Goal: Information Seeking & Learning: Find specific fact

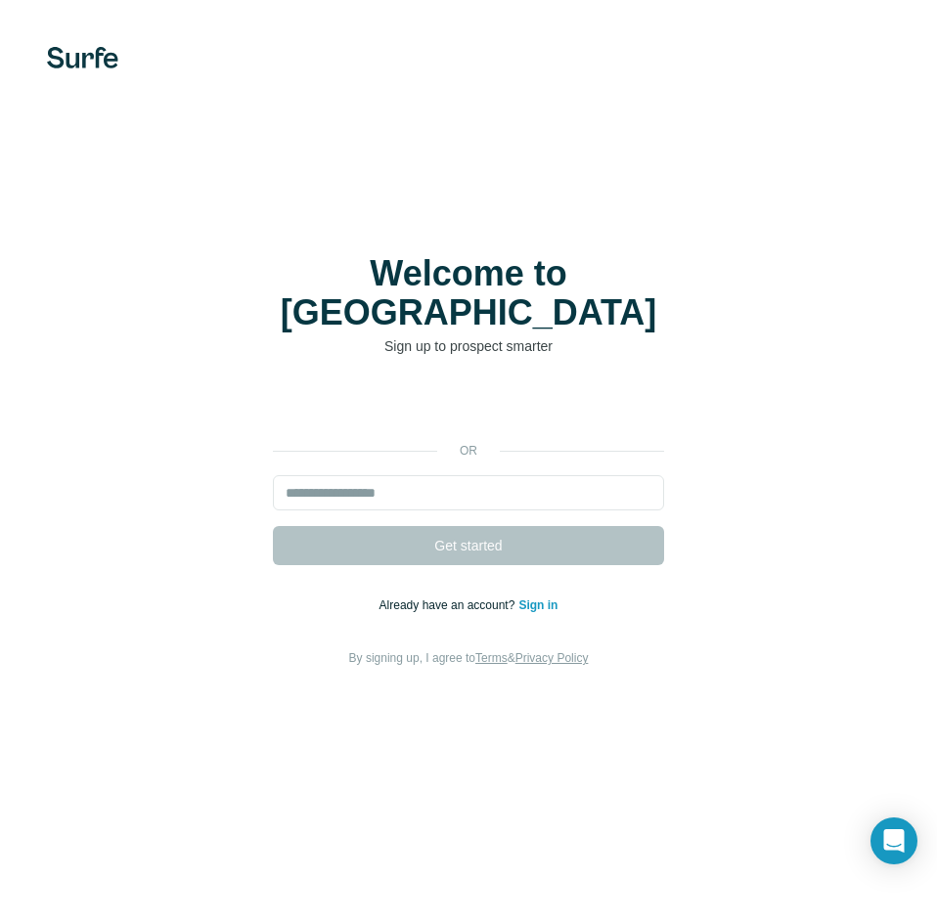
click at [212, 54] on div at bounding box center [468, 58] width 937 height 22
click at [548, 598] on link "Sign in" at bounding box center [537, 605] width 39 height 14
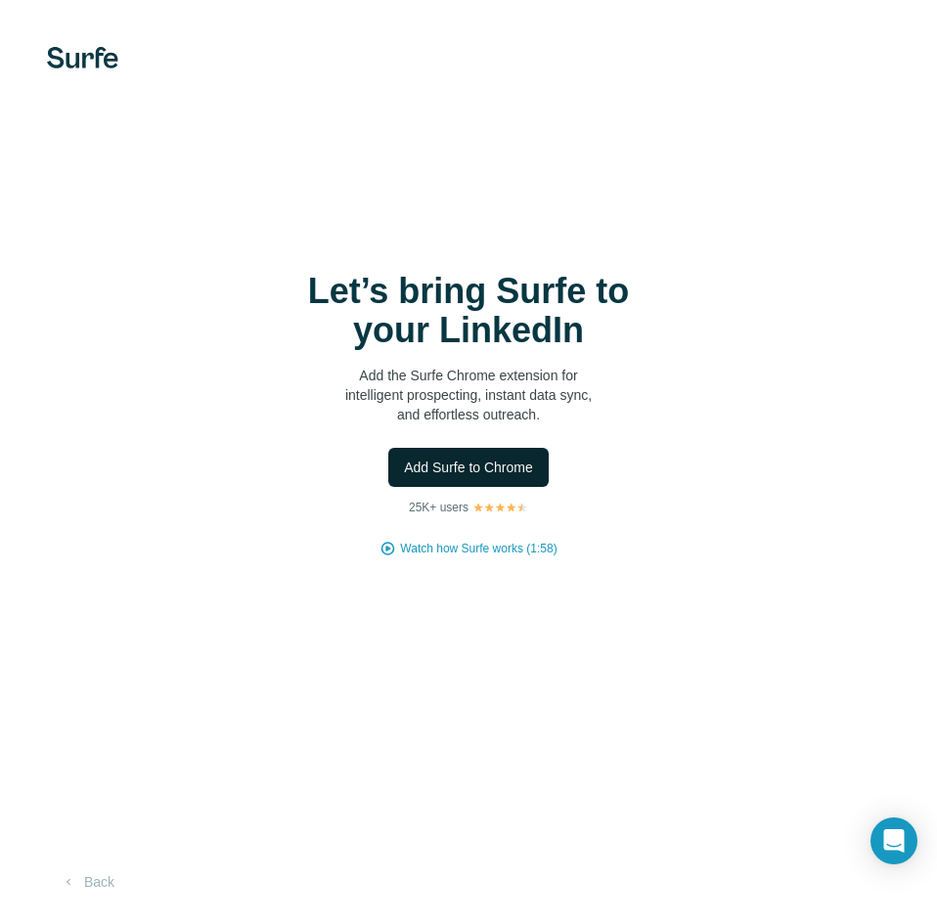
click at [474, 471] on span "Add Surfe to Chrome" at bounding box center [468, 468] width 129 height 20
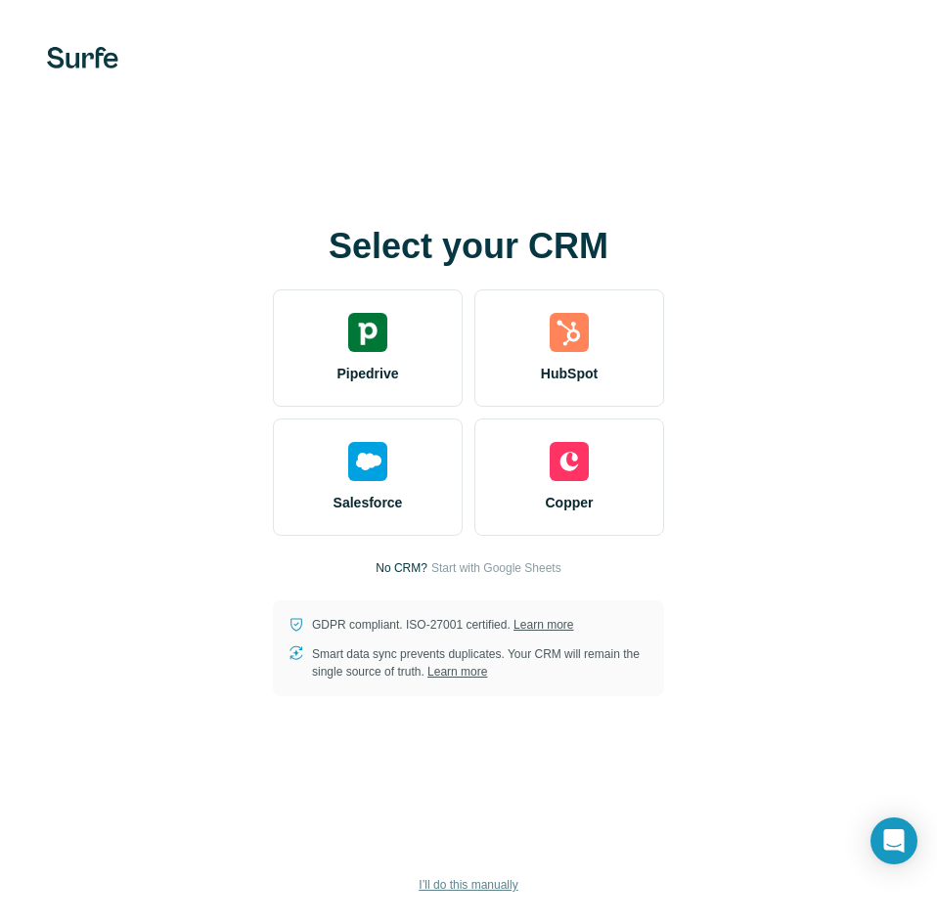
click at [433, 875] on button "I’ll do this manually" at bounding box center [468, 884] width 126 height 29
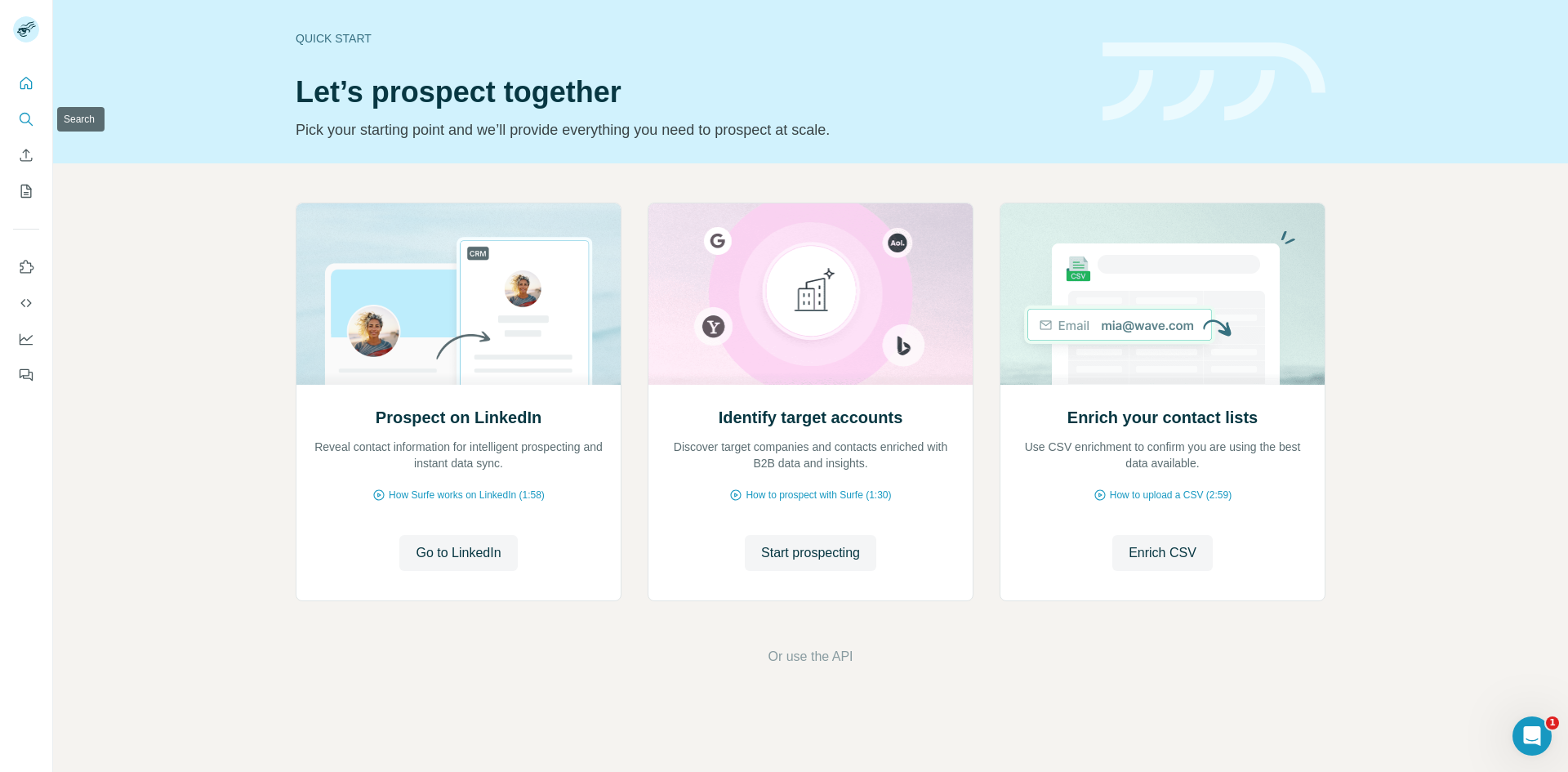
click at [18, 122] on icon "Search" at bounding box center [27, 119] width 17 height 17
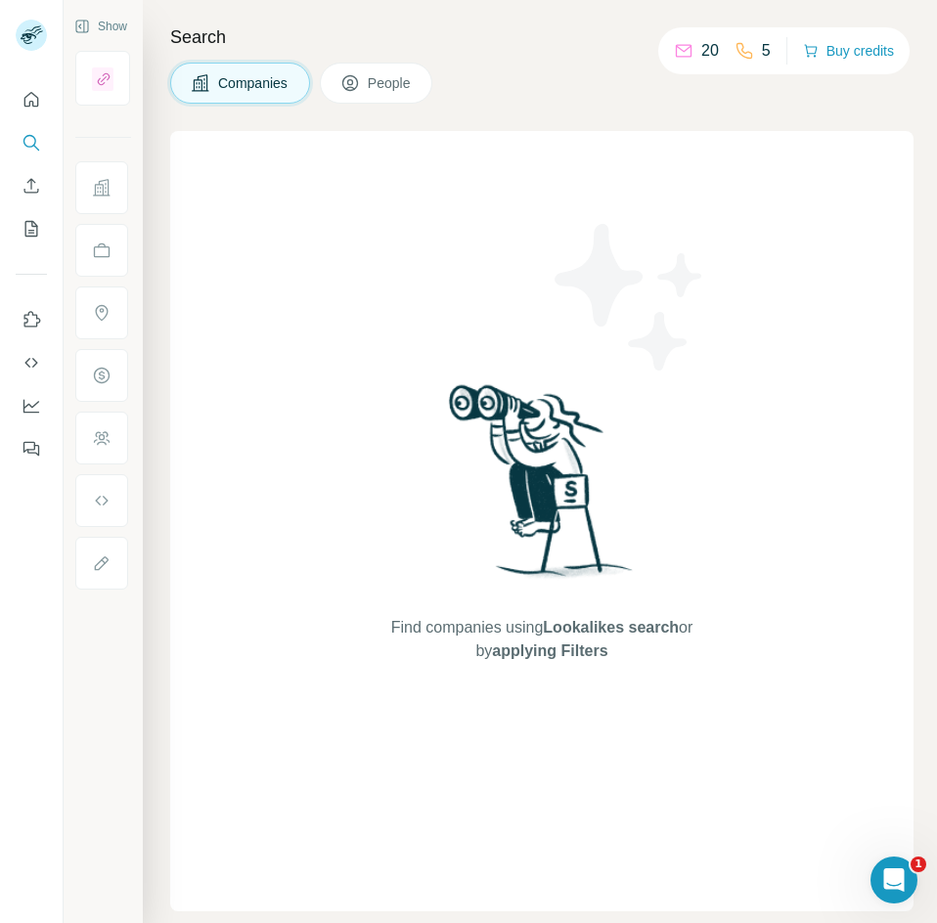
click at [393, 66] on button "People" at bounding box center [376, 83] width 113 height 41
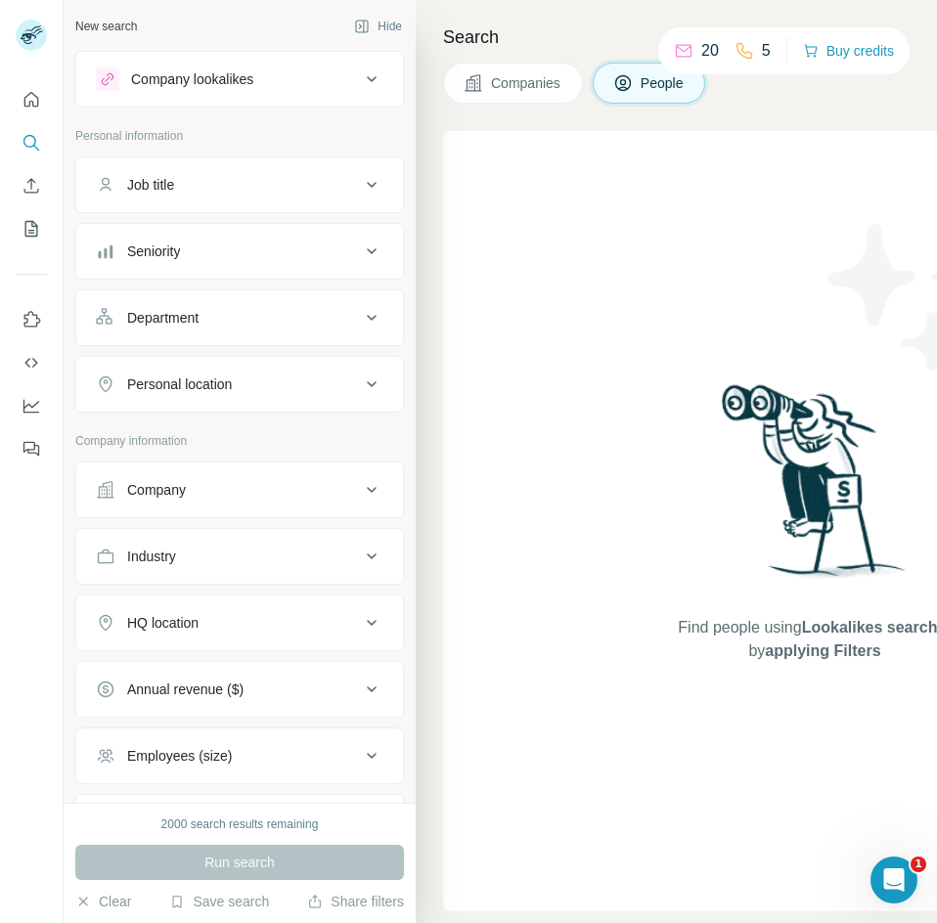
click at [244, 182] on div "Job title" at bounding box center [228, 185] width 264 height 20
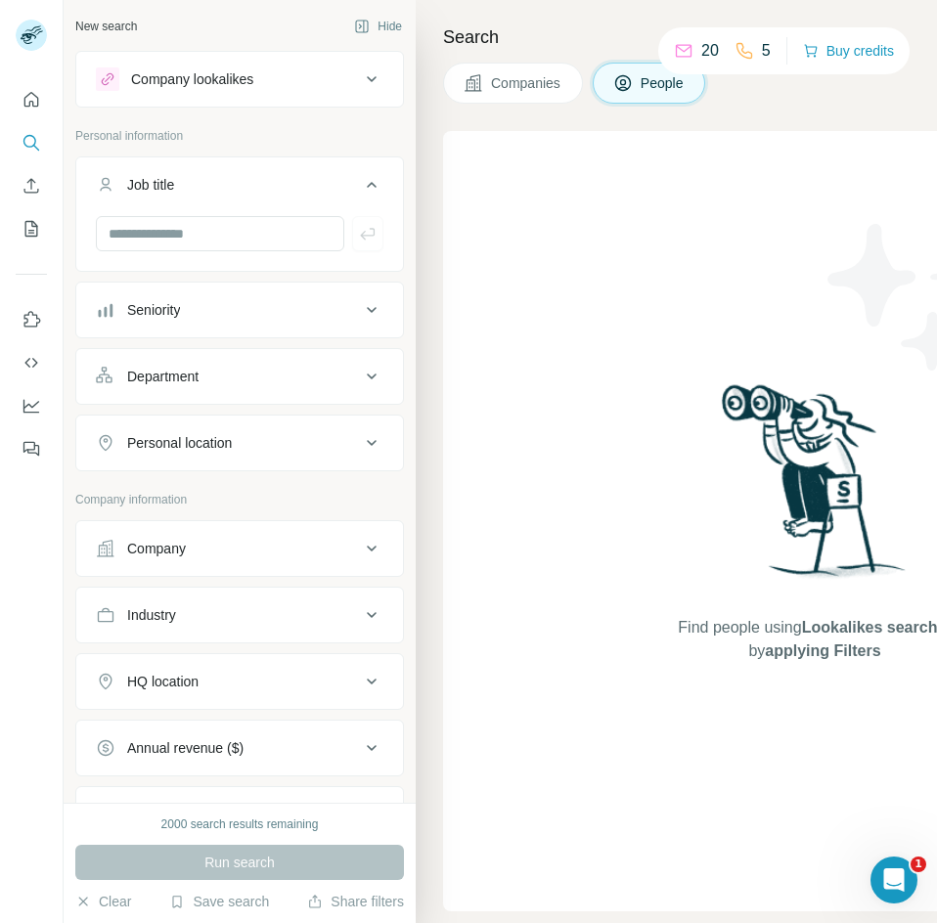
click at [244, 182] on div "Job title" at bounding box center [228, 185] width 264 height 20
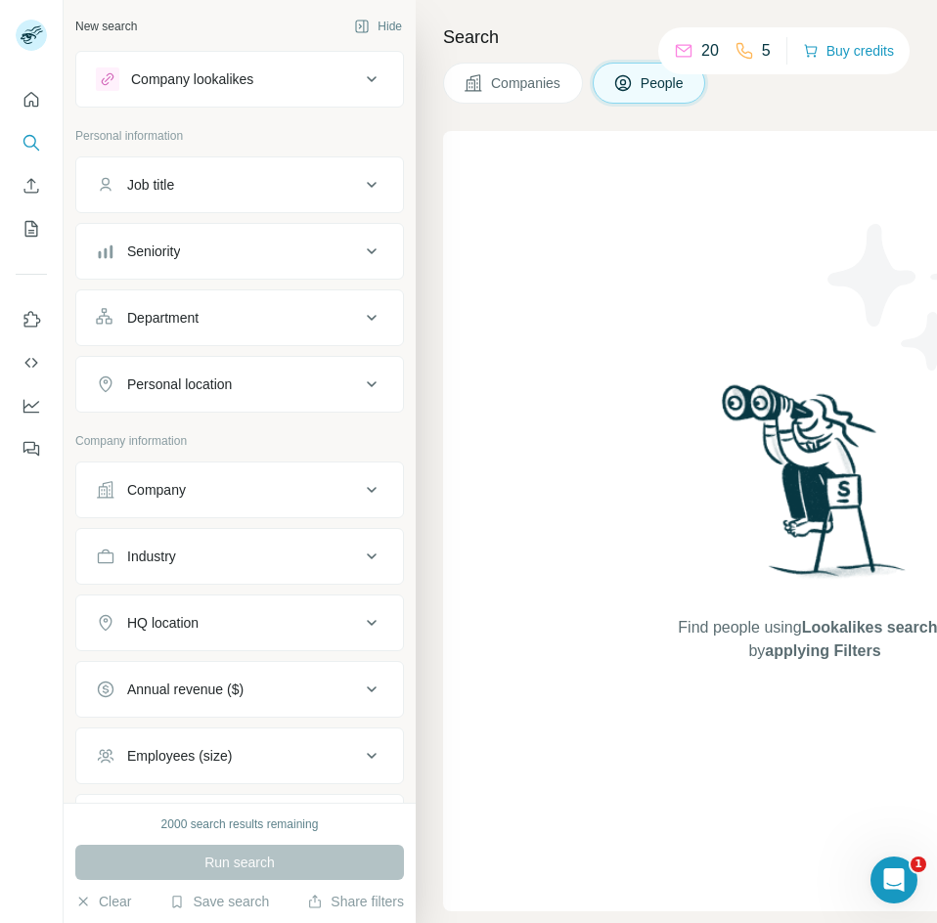
click at [217, 251] on div "Seniority" at bounding box center [228, 251] width 264 height 20
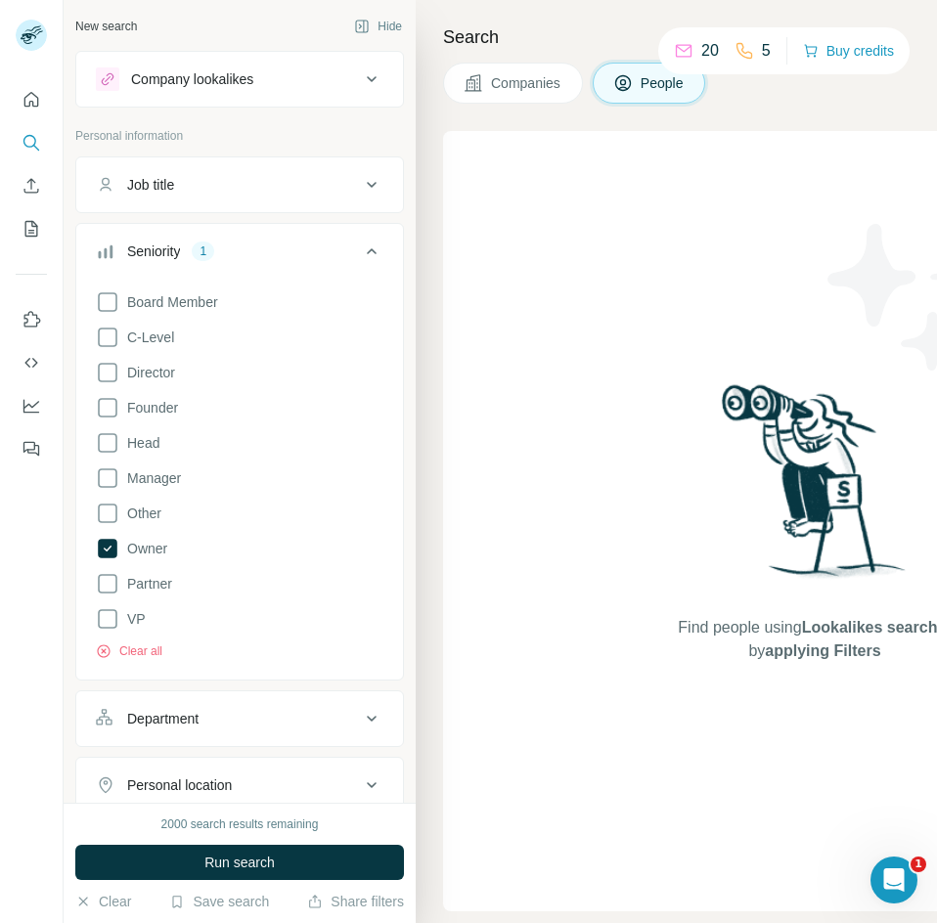
click at [366, 248] on icon at bounding box center [371, 251] width 23 height 23
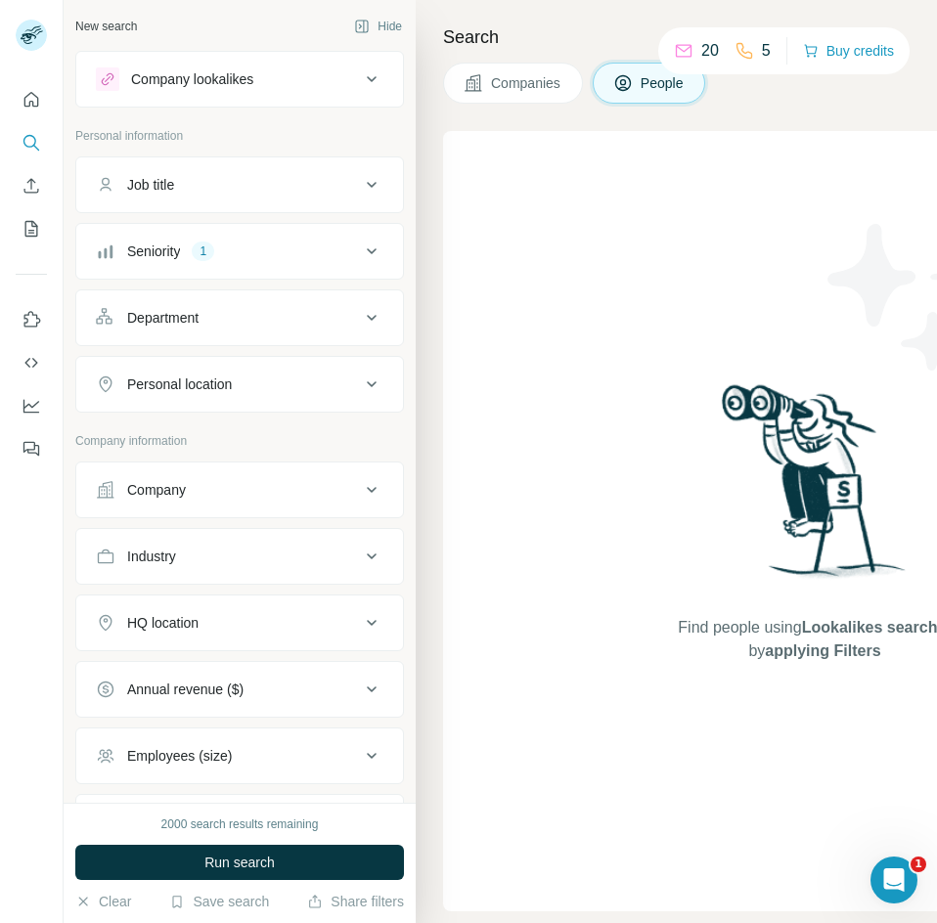
click at [341, 253] on div "Seniority 1" at bounding box center [228, 251] width 264 height 20
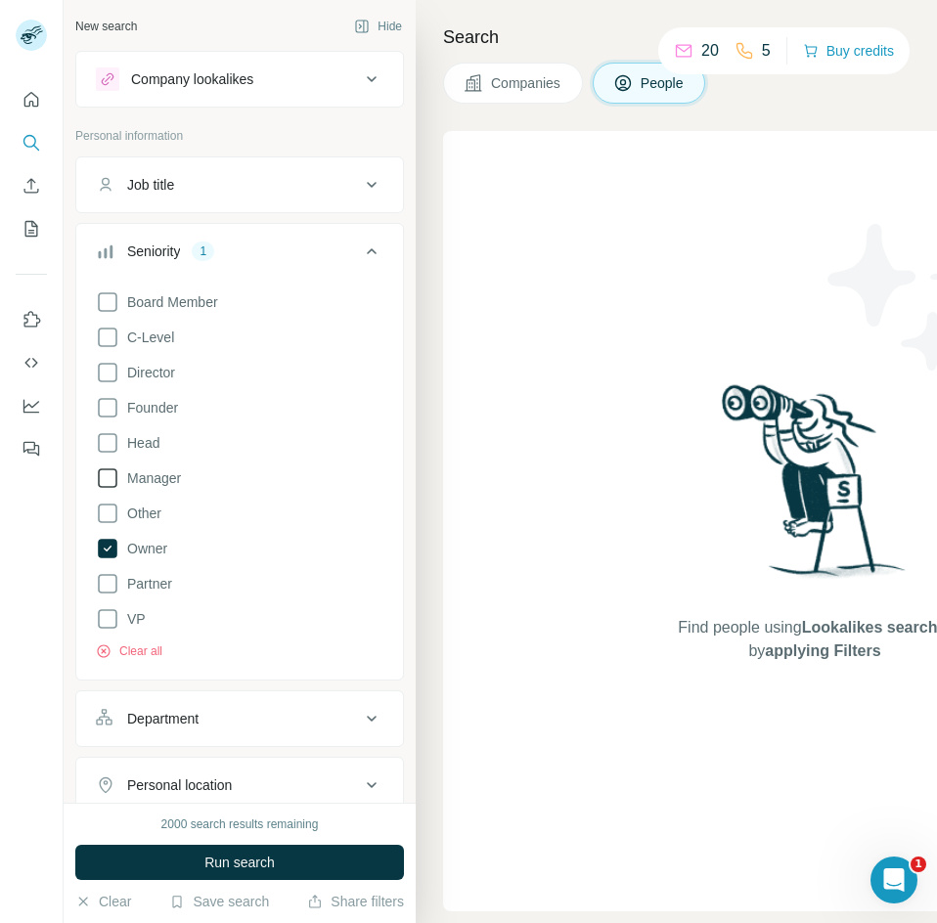
click at [101, 481] on icon at bounding box center [107, 477] width 23 height 23
click at [109, 545] on icon at bounding box center [108, 549] width 20 height 20
click at [107, 448] on icon at bounding box center [107, 442] width 23 height 23
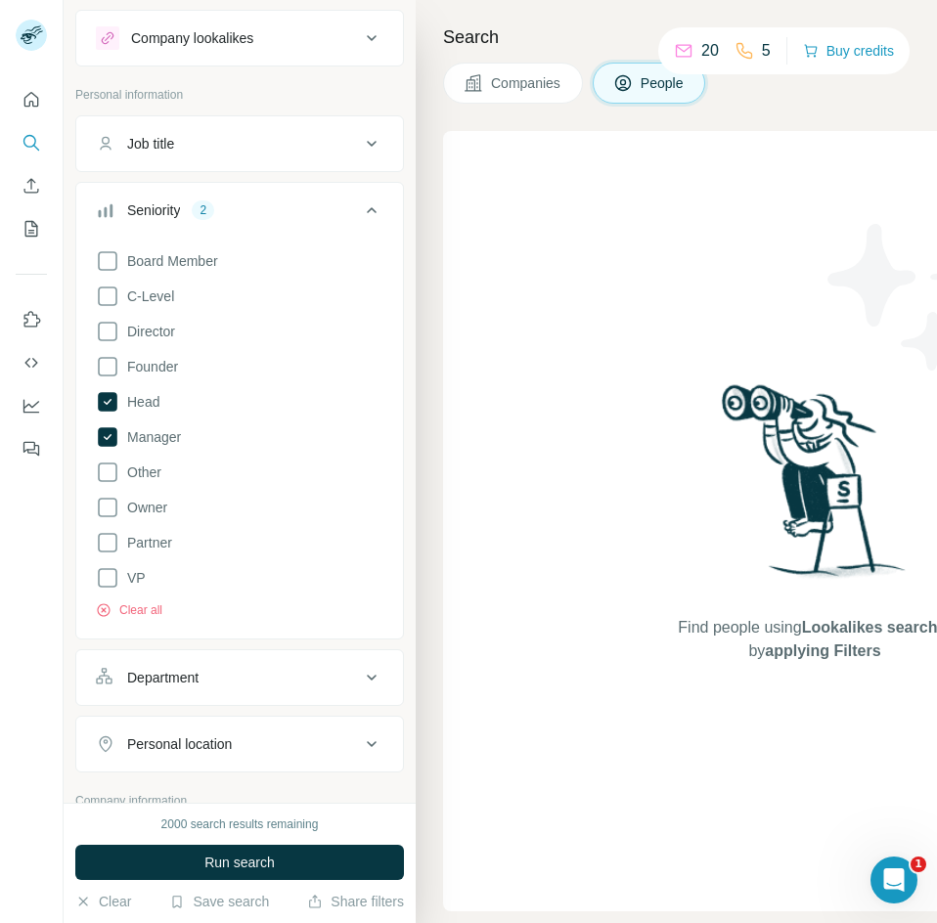
click at [306, 204] on div "Seniority 2" at bounding box center [228, 210] width 264 height 20
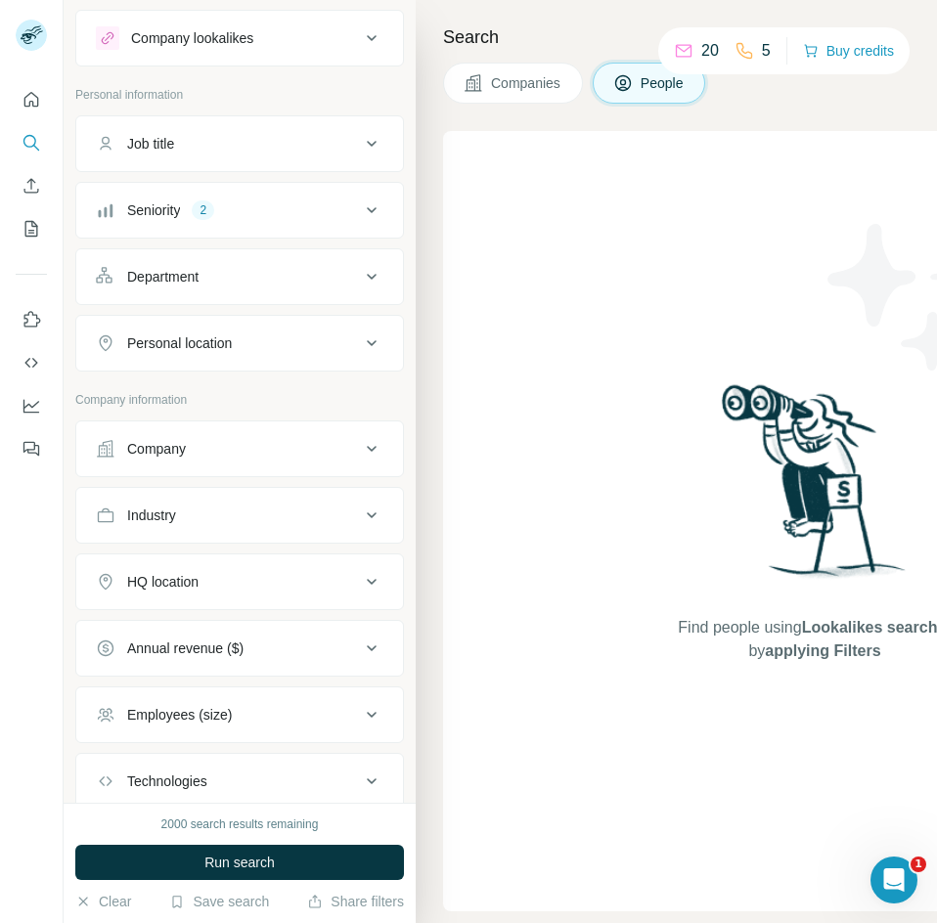
click at [341, 157] on button "Job title" at bounding box center [239, 143] width 327 height 47
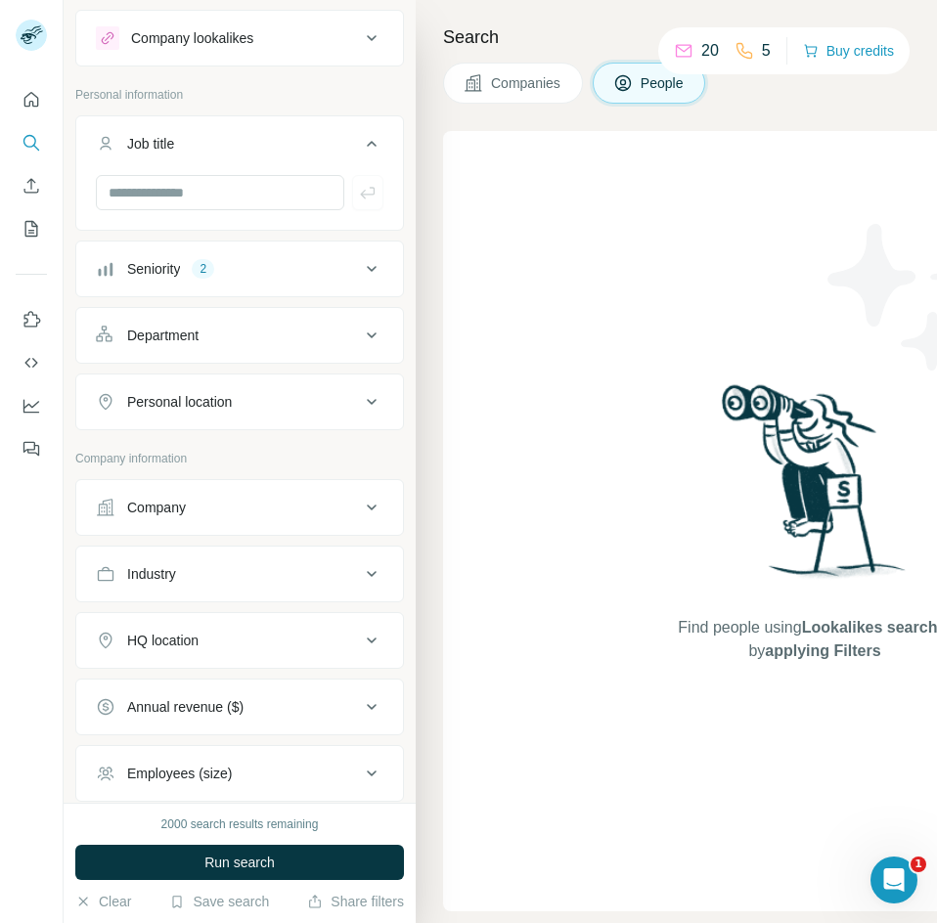
click at [342, 155] on button "Job title" at bounding box center [239, 147] width 327 height 55
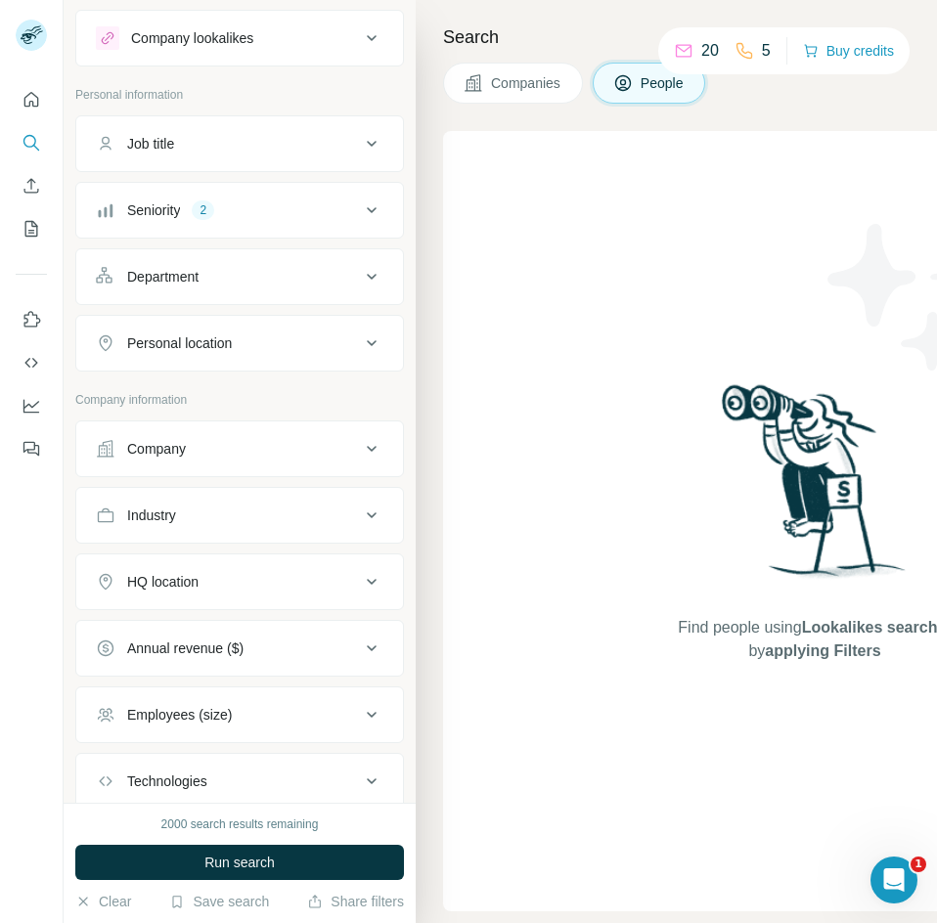
click at [310, 287] on button "Department" at bounding box center [239, 276] width 327 height 47
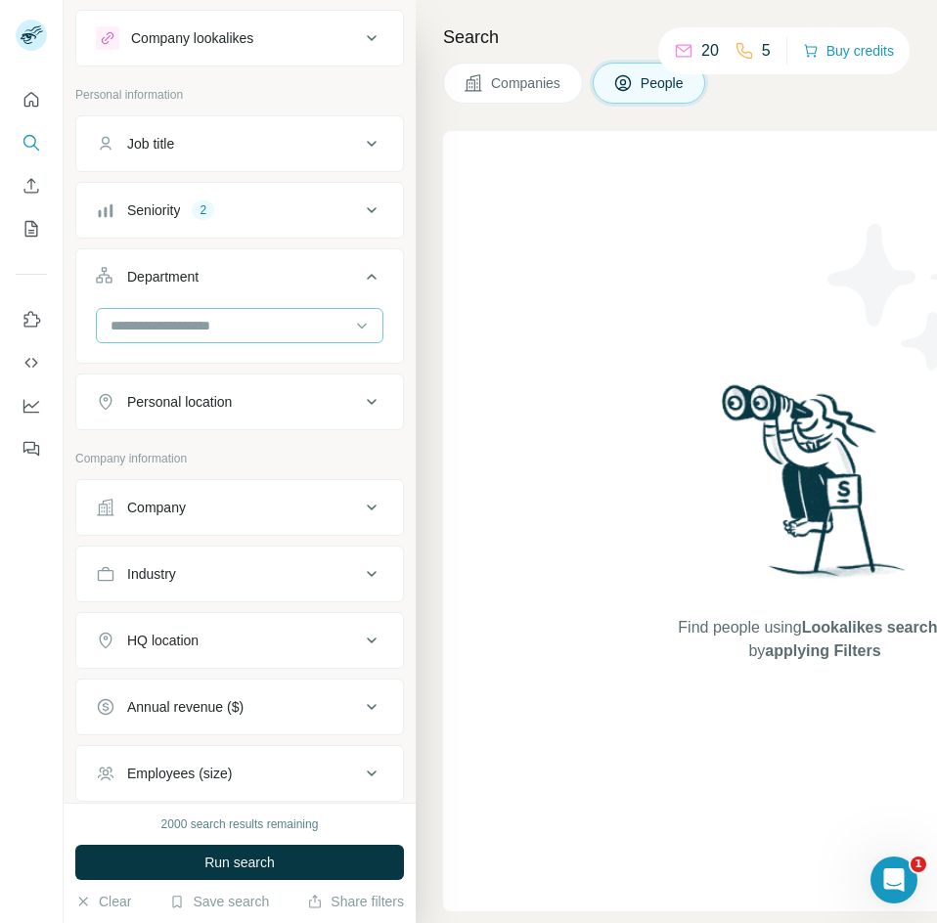
click at [295, 318] on input at bounding box center [229, 326] width 241 height 22
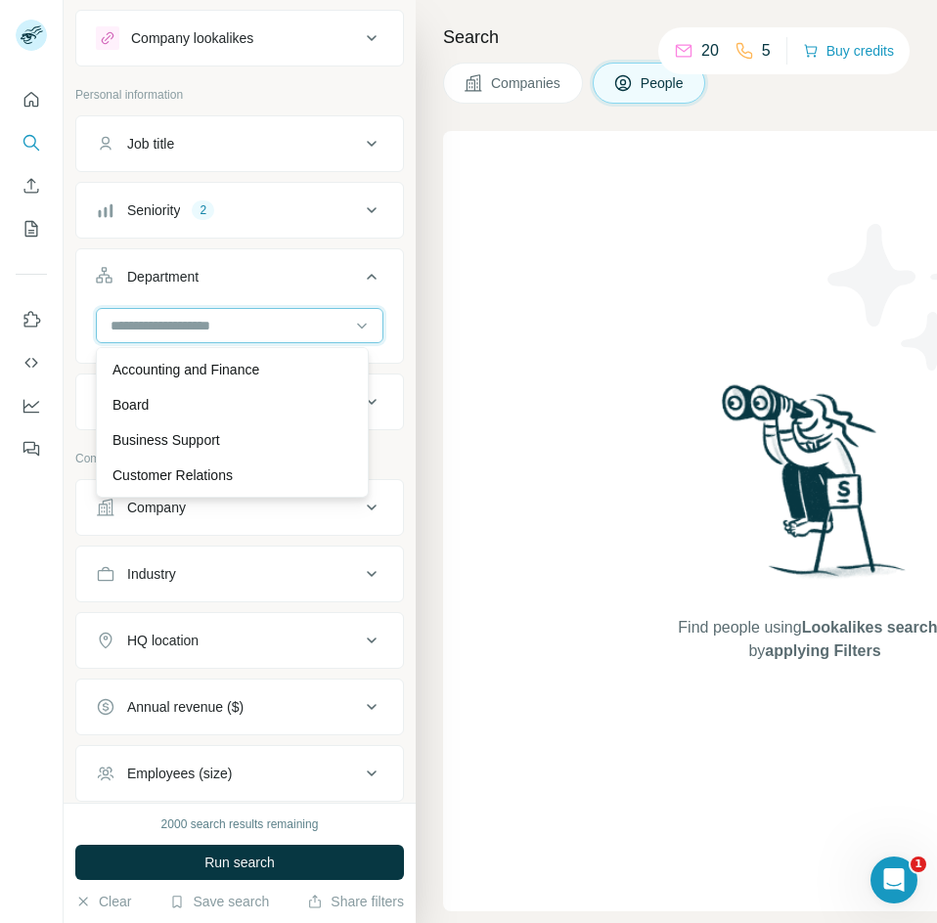
click at [295, 318] on input at bounding box center [229, 326] width 241 height 22
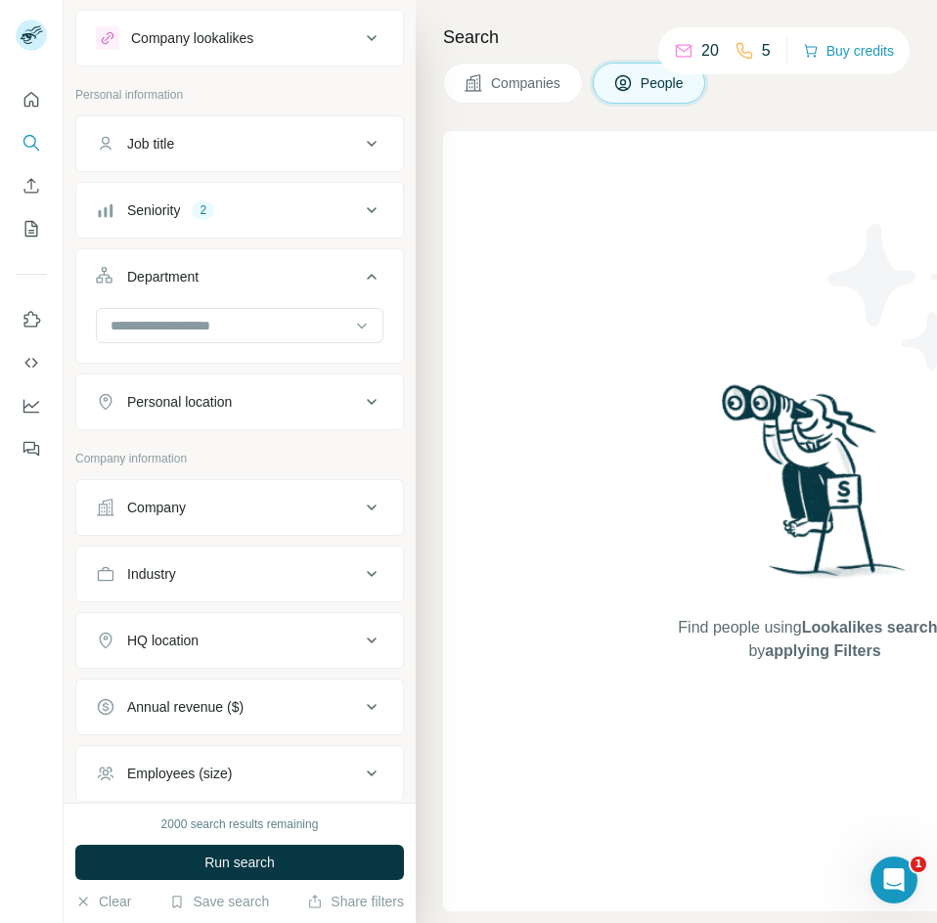
click at [252, 393] on div "Personal location" at bounding box center [228, 402] width 264 height 20
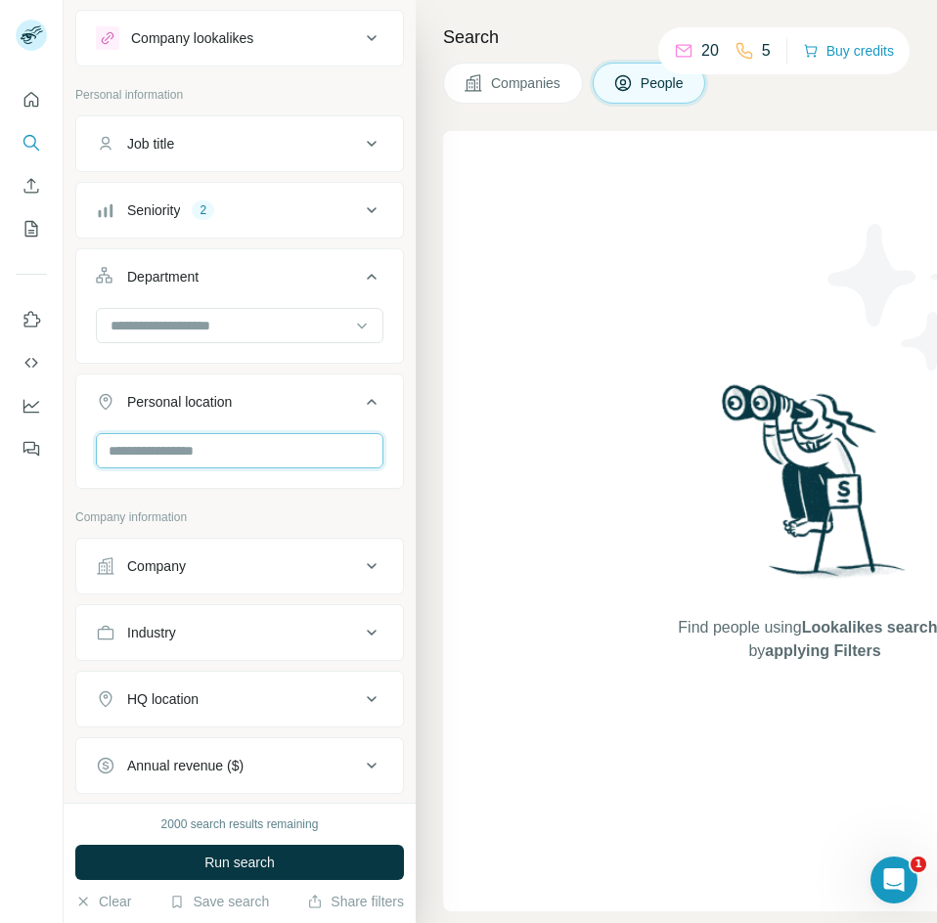
click at [291, 445] on input "text" at bounding box center [239, 450] width 287 height 35
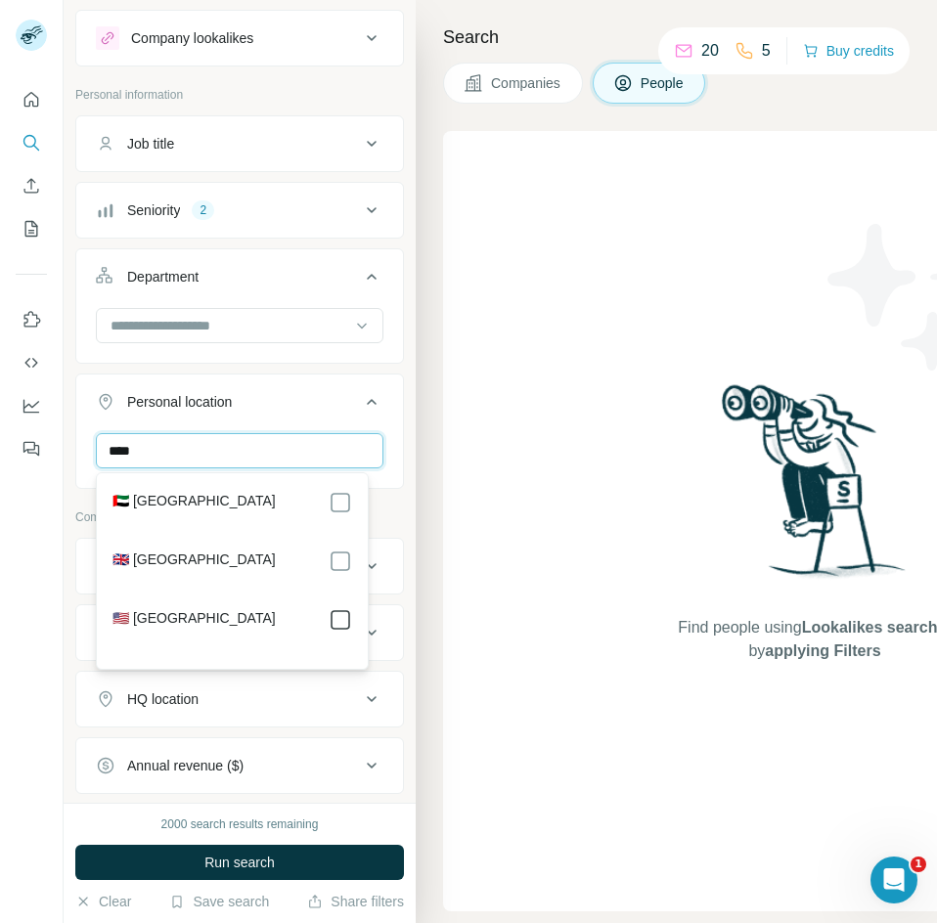
type input "****"
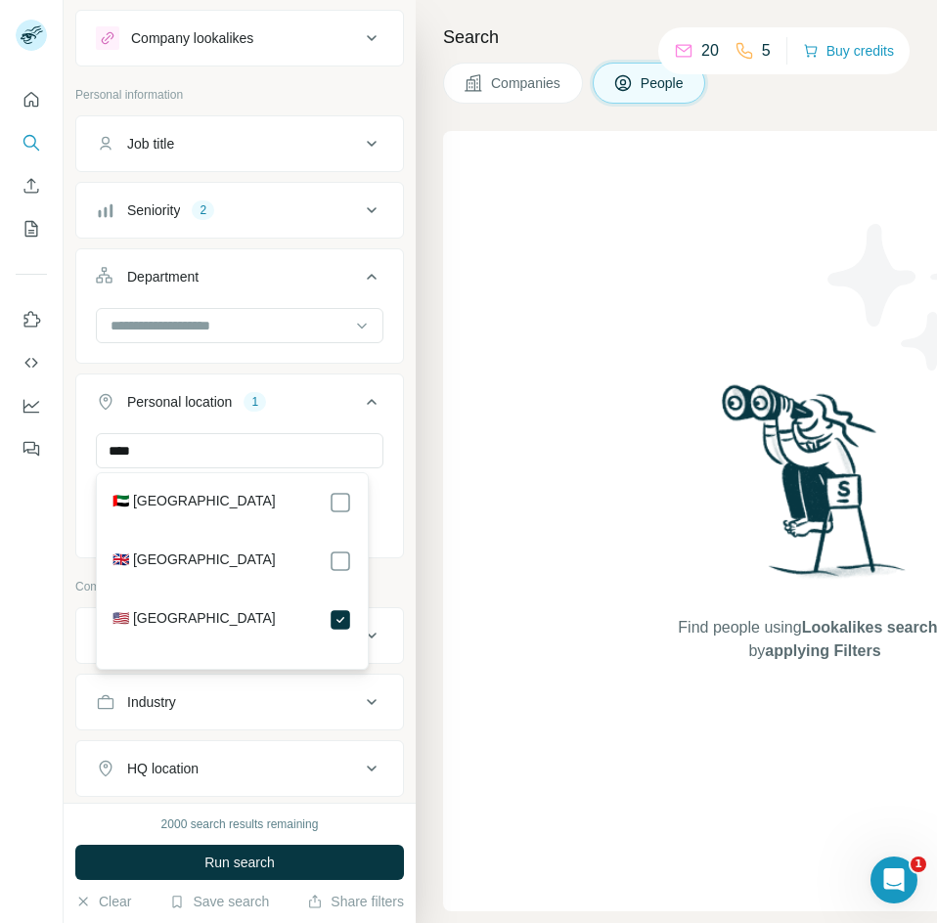
click at [360, 401] on icon at bounding box center [371, 401] width 23 height 23
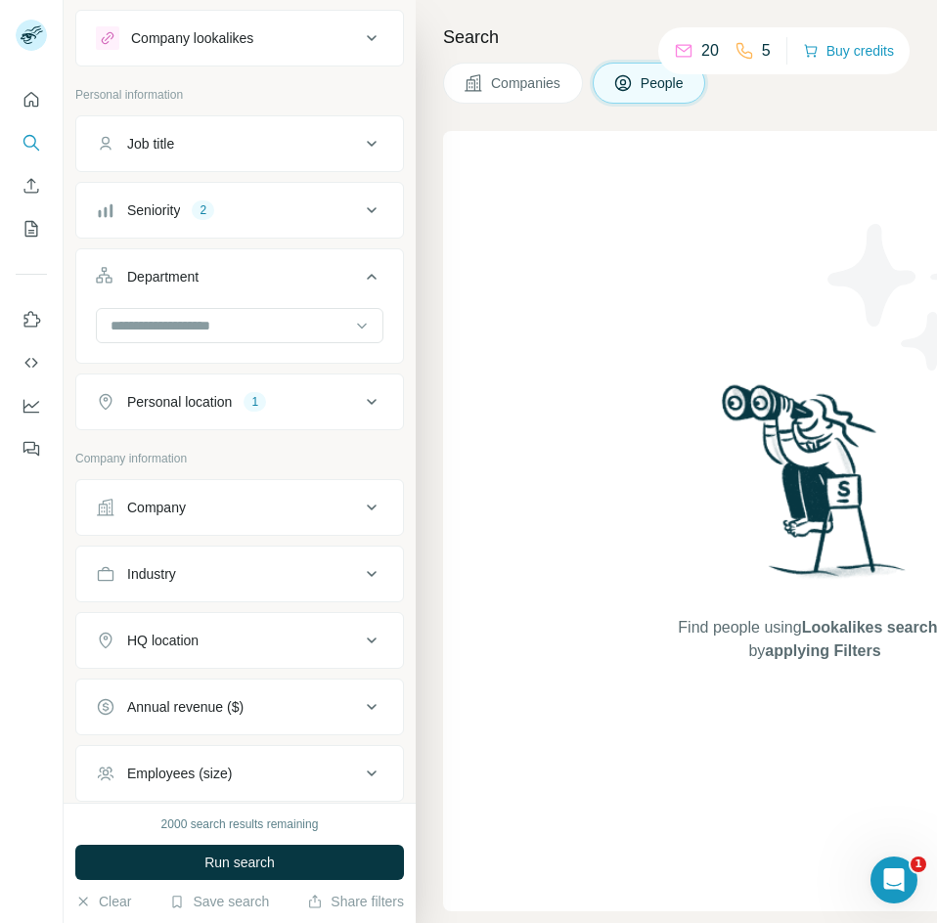
scroll to position [228, 0]
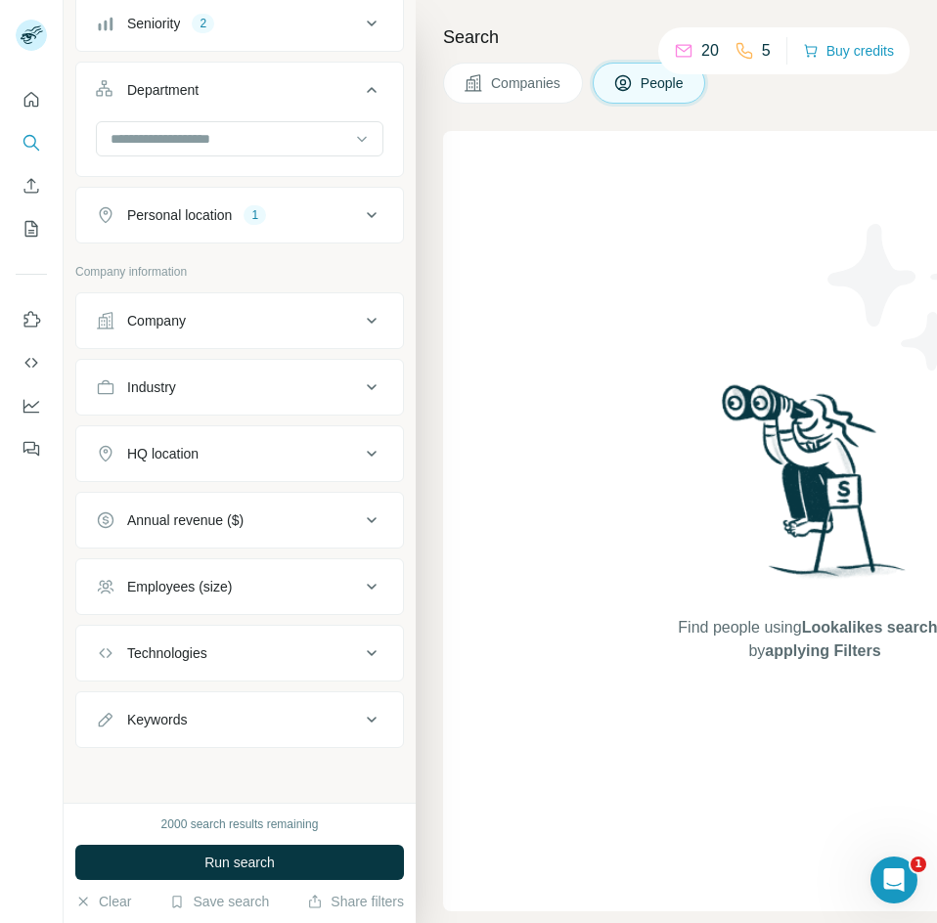
click at [360, 443] on icon at bounding box center [371, 453] width 23 height 23
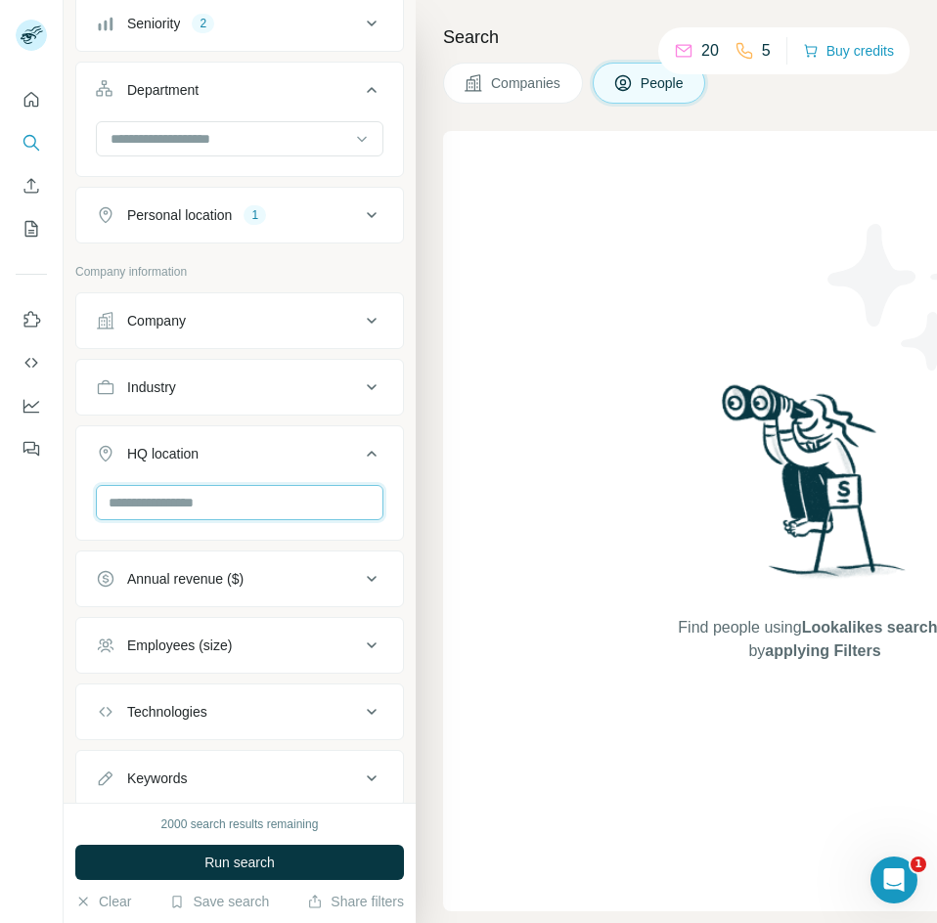
click at [225, 504] on input "text" at bounding box center [239, 502] width 287 height 35
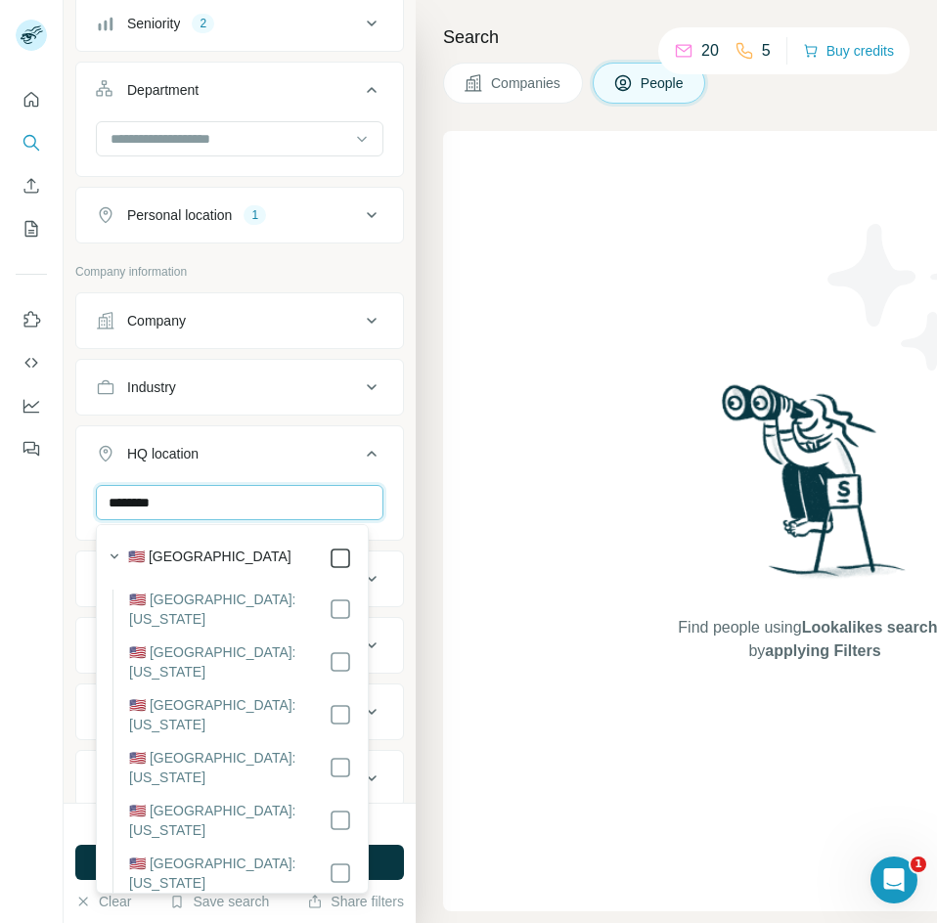
type input "********"
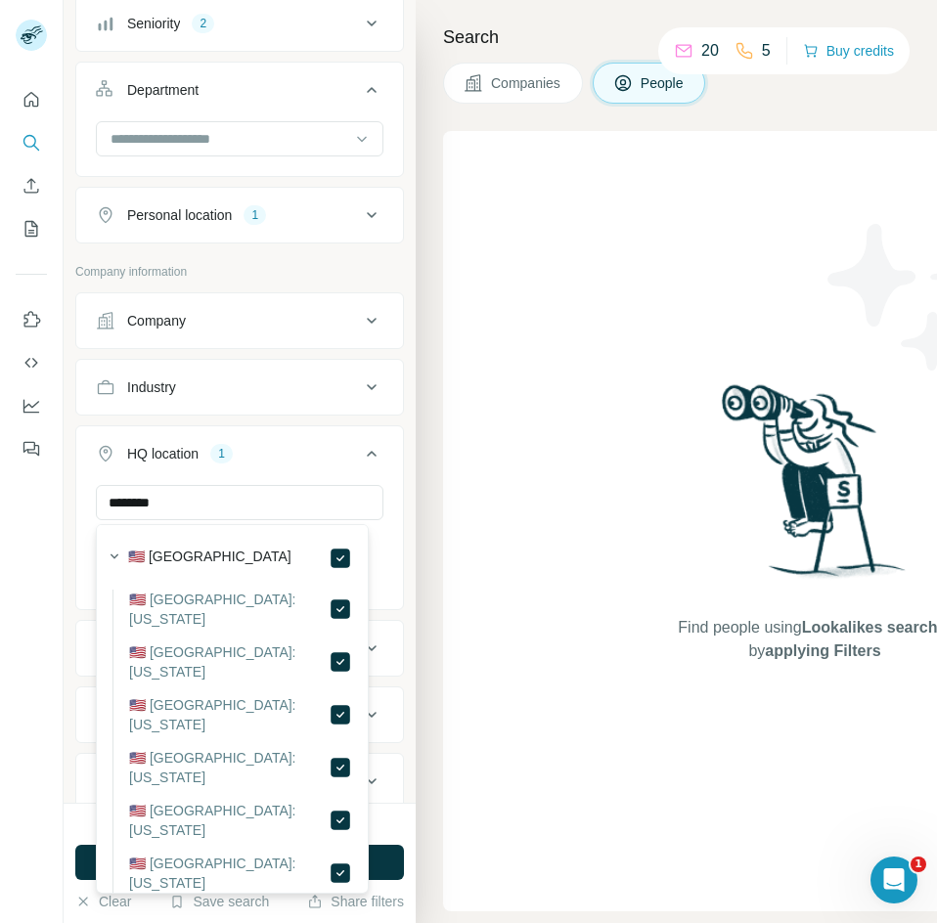
click at [388, 487] on div "HQ location 1 ******** United States Clear all" at bounding box center [239, 517] width 328 height 185
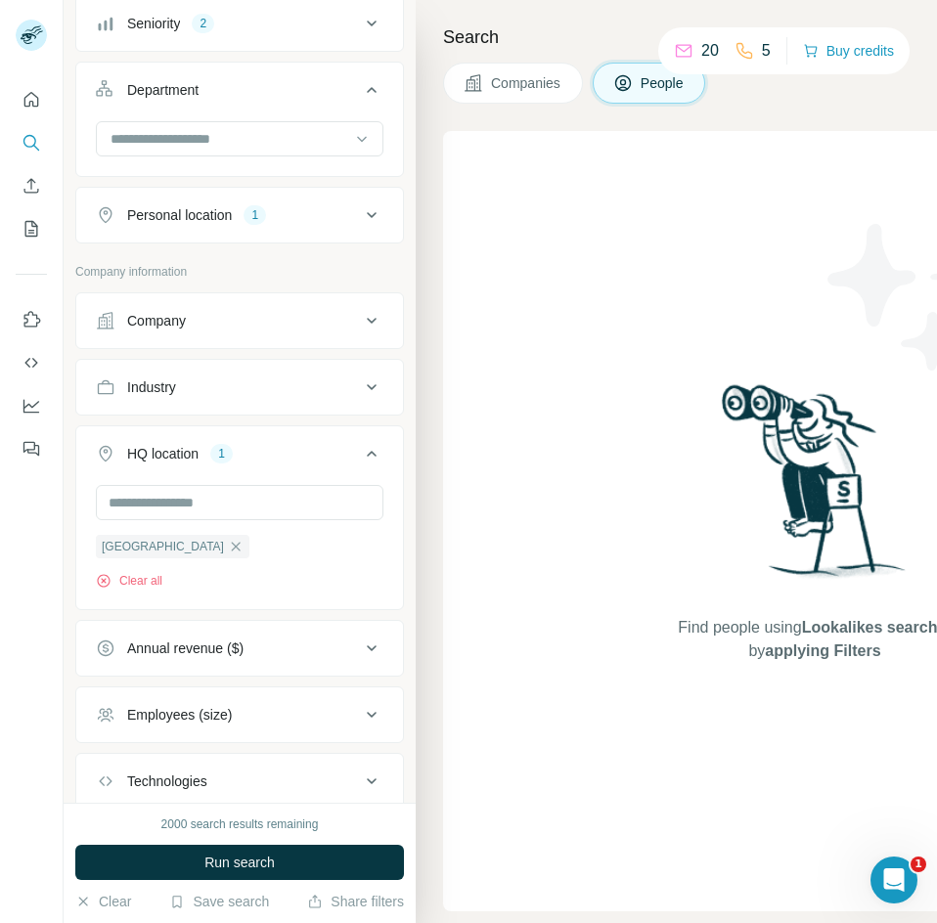
click at [364, 457] on icon at bounding box center [371, 453] width 23 height 23
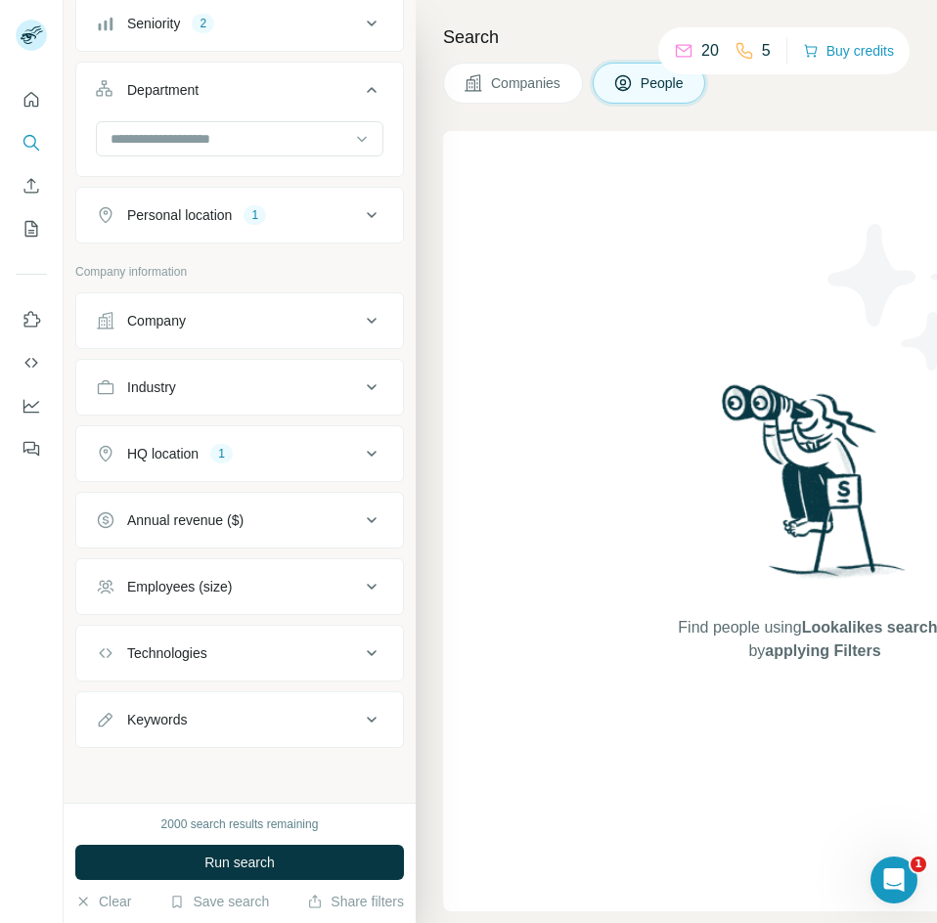
click at [331, 513] on div "Annual revenue ($)" at bounding box center [228, 520] width 264 height 20
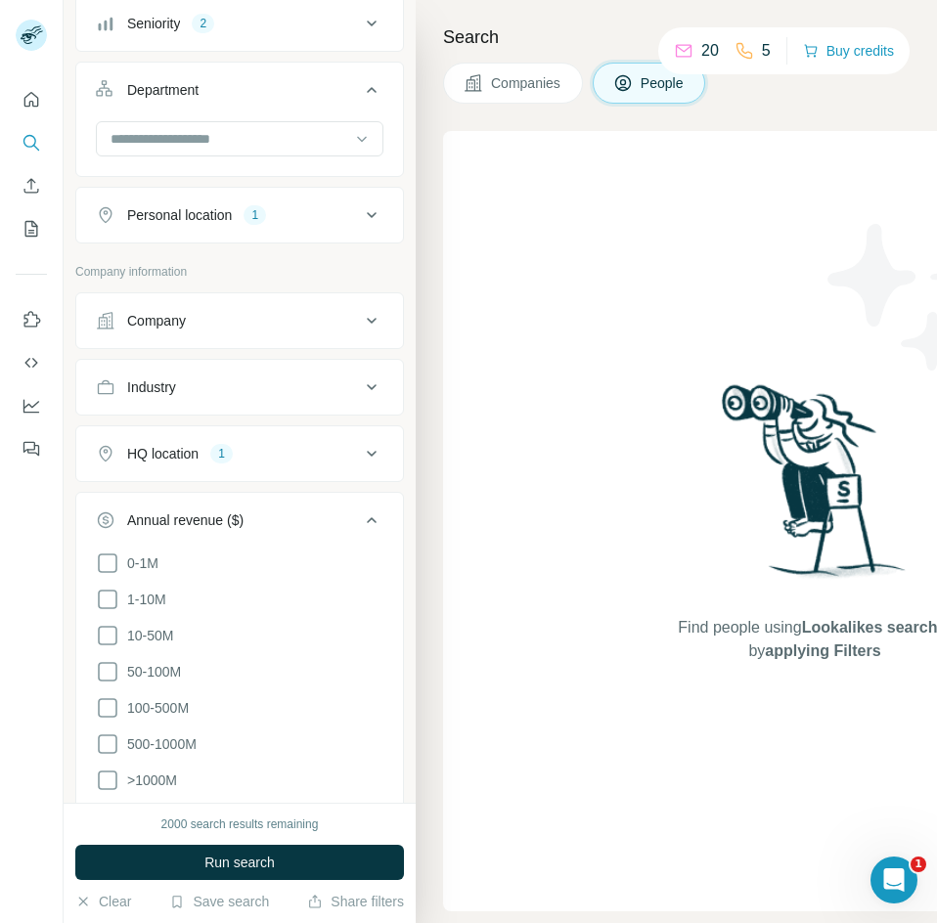
click at [331, 513] on div "Annual revenue ($)" at bounding box center [228, 520] width 264 height 20
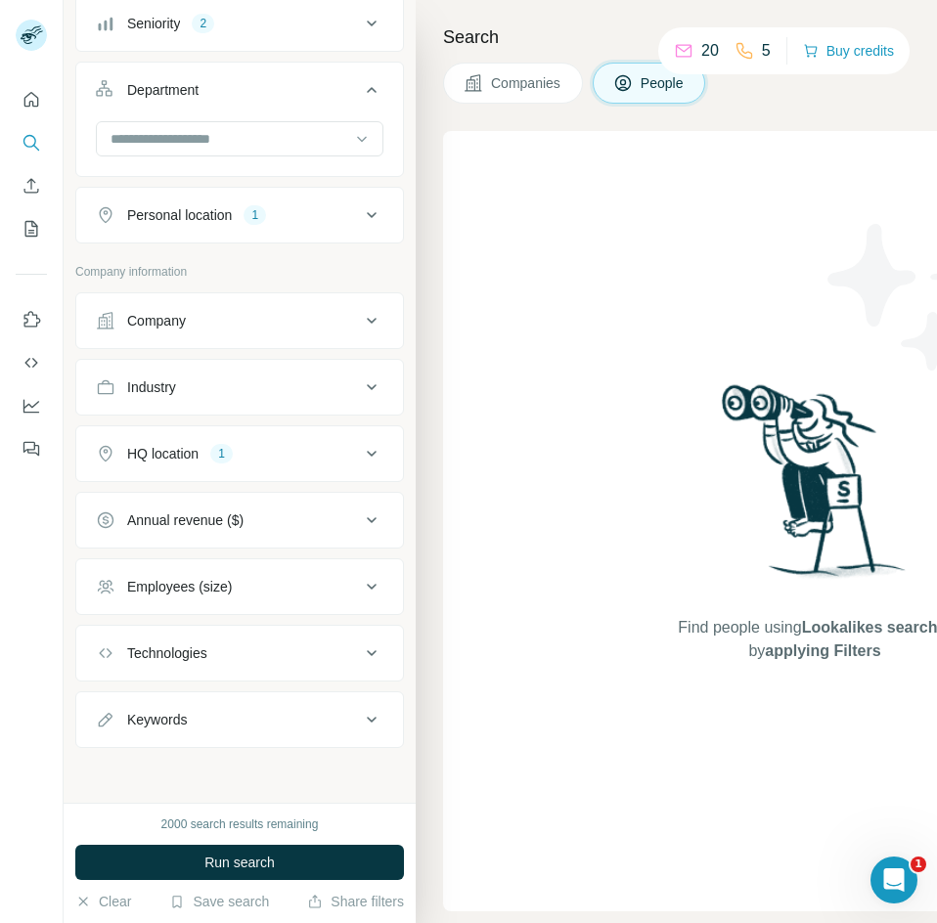
click at [331, 513] on div "Annual revenue ($)" at bounding box center [228, 520] width 264 height 20
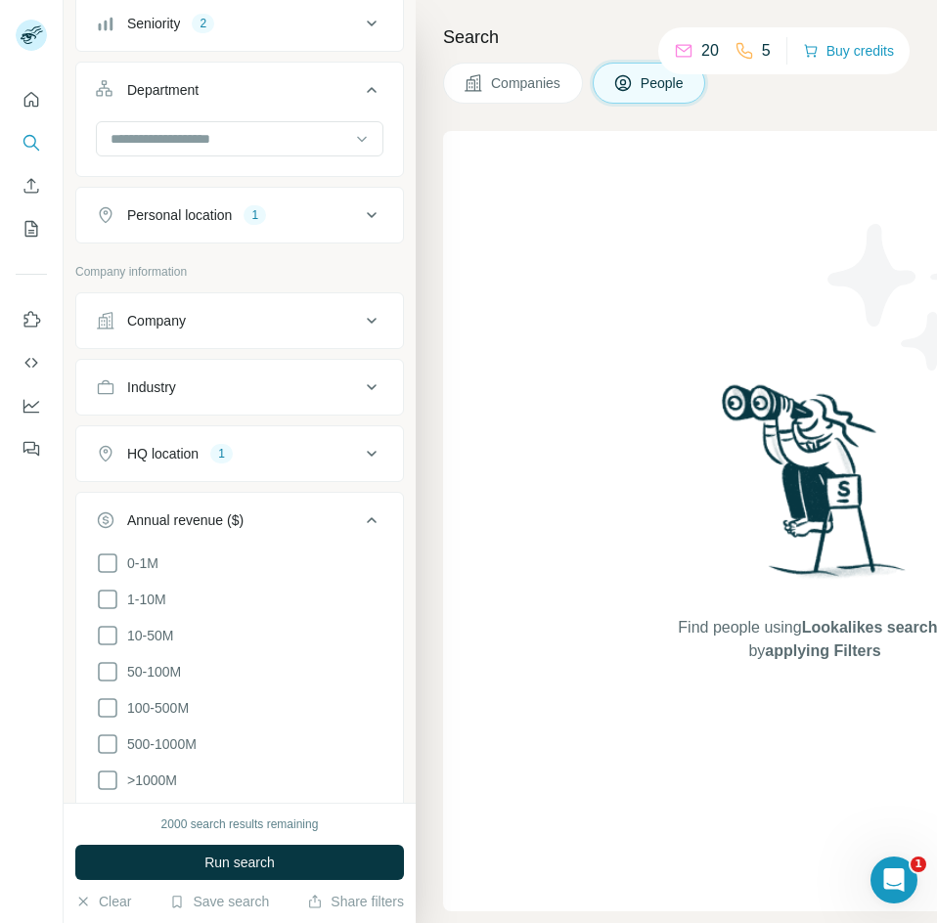
click at [278, 507] on button "Annual revenue ($)" at bounding box center [239, 524] width 327 height 55
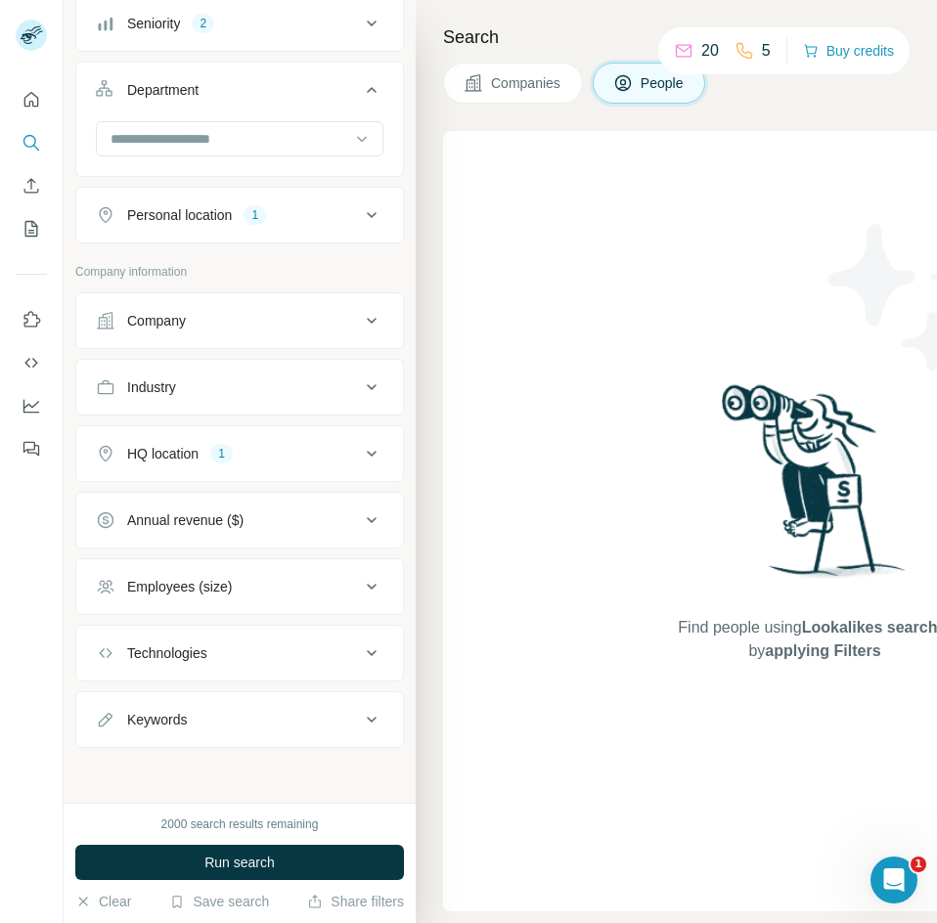
click at [212, 592] on div "Employees (size)" at bounding box center [179, 587] width 105 height 20
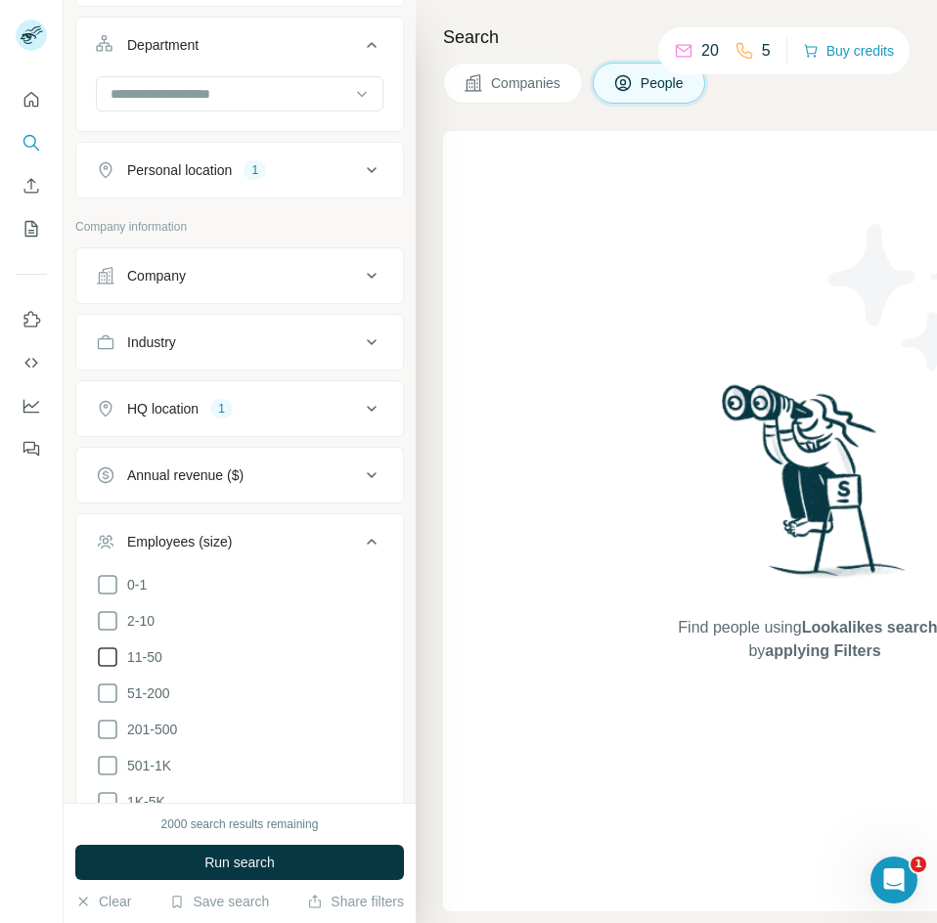
scroll to position [274, 0]
click at [115, 664] on icon at bounding box center [107, 655] width 23 height 23
click at [258, 544] on div "1" at bounding box center [254, 541] width 22 height 18
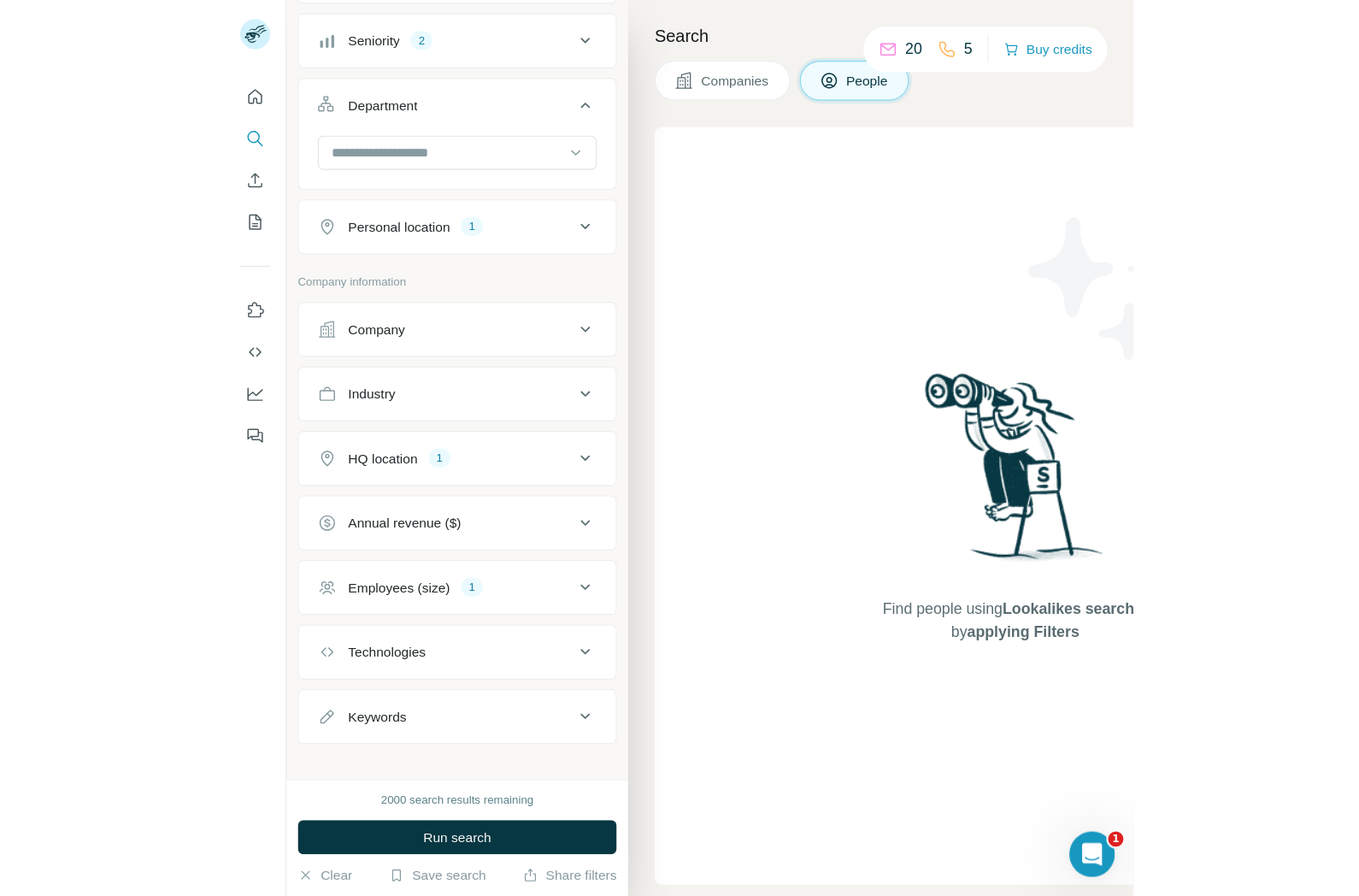
scroll to position [199, 0]
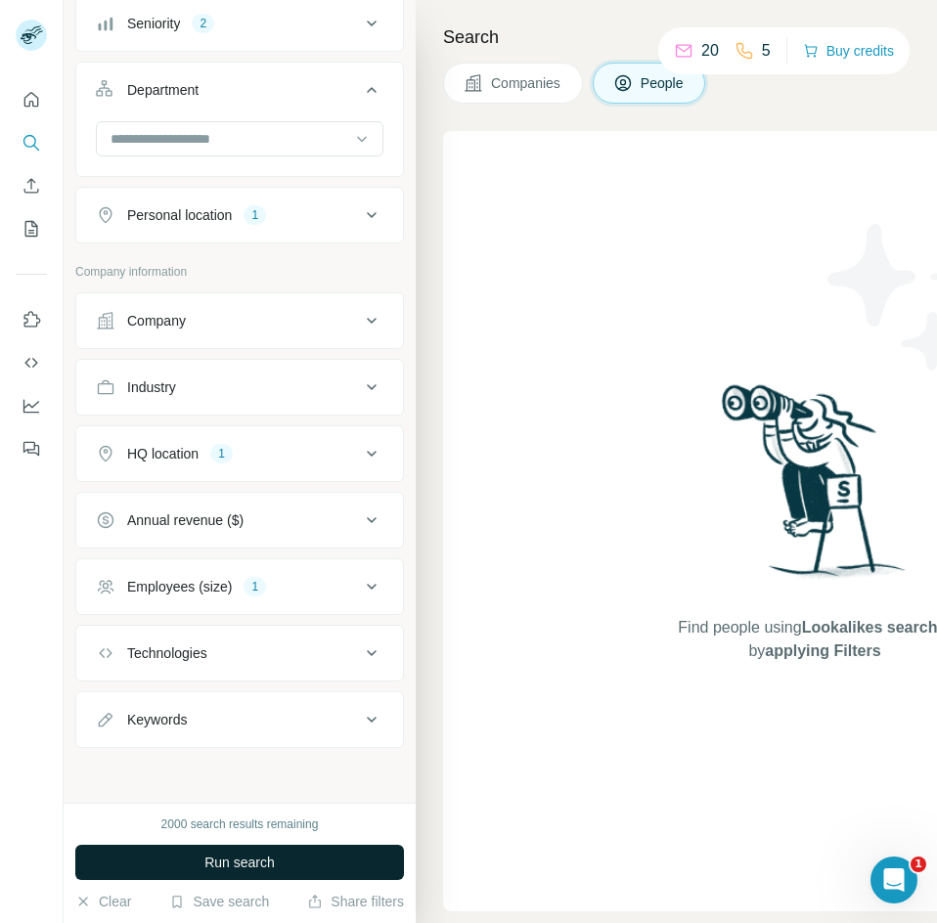
click at [360, 853] on button "Run search" at bounding box center [239, 862] width 328 height 35
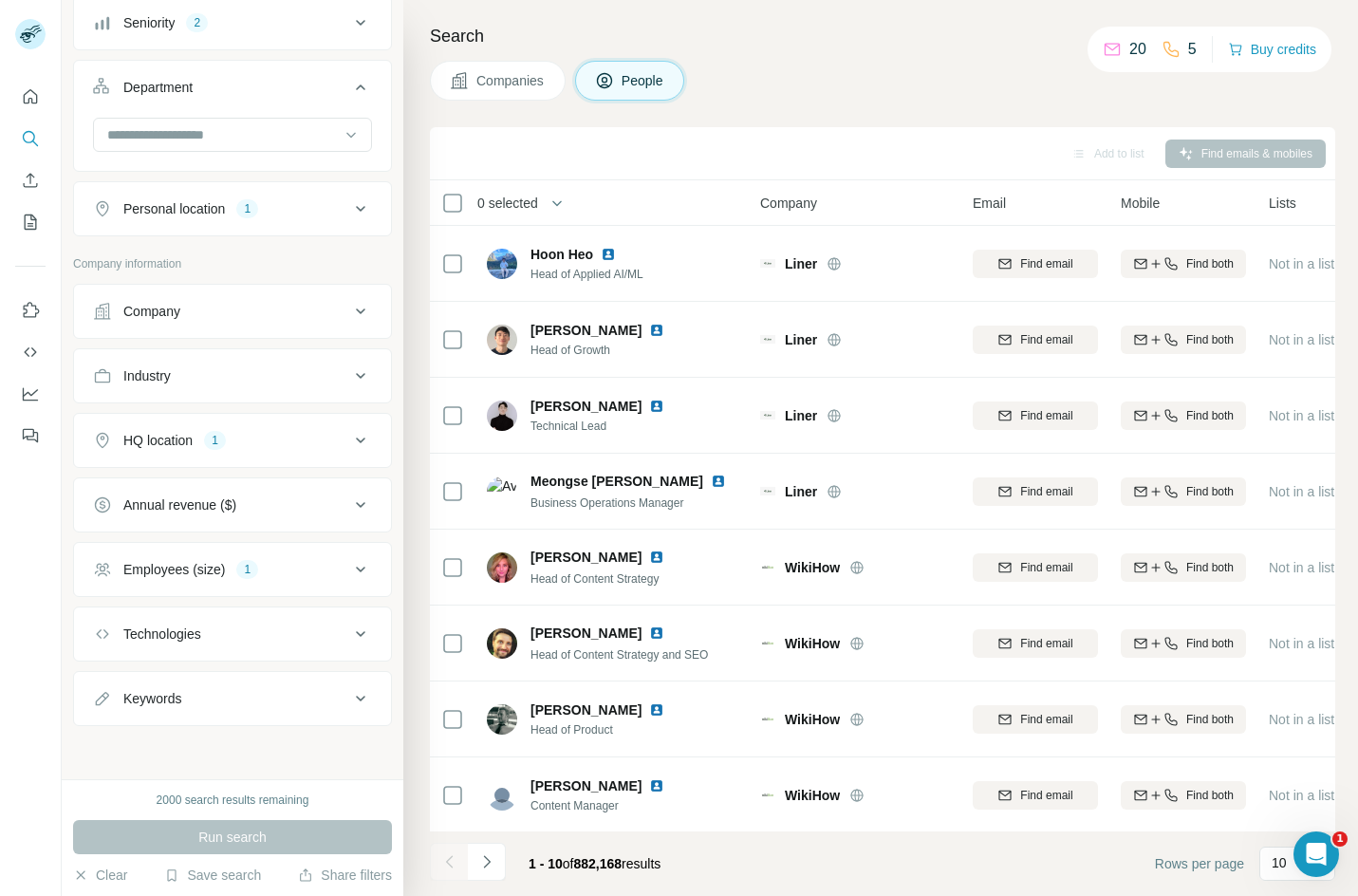
click at [920, 49] on h4 "Search" at bounding box center [882, 35] width 906 height 26
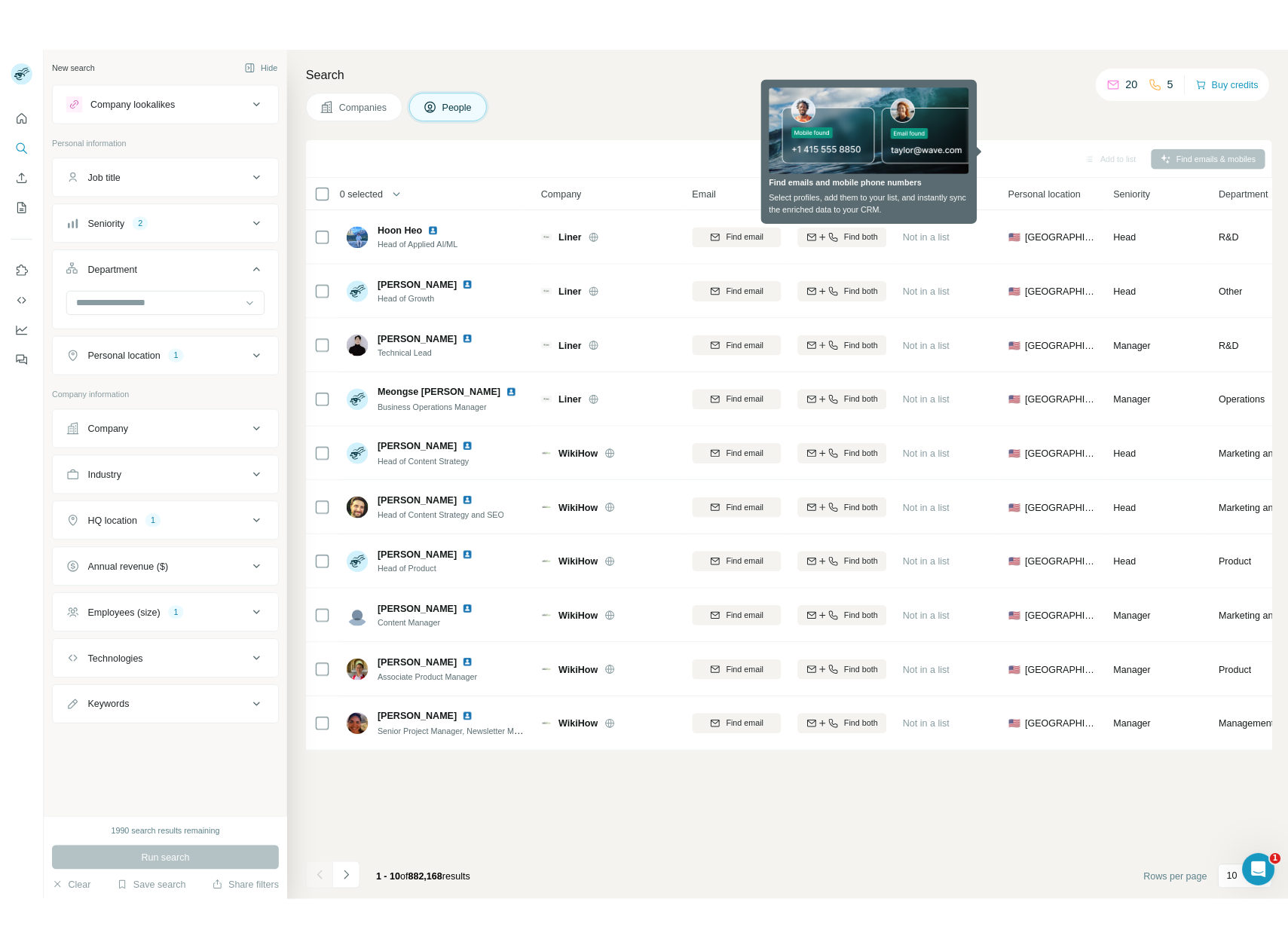
scroll to position [0, 0]
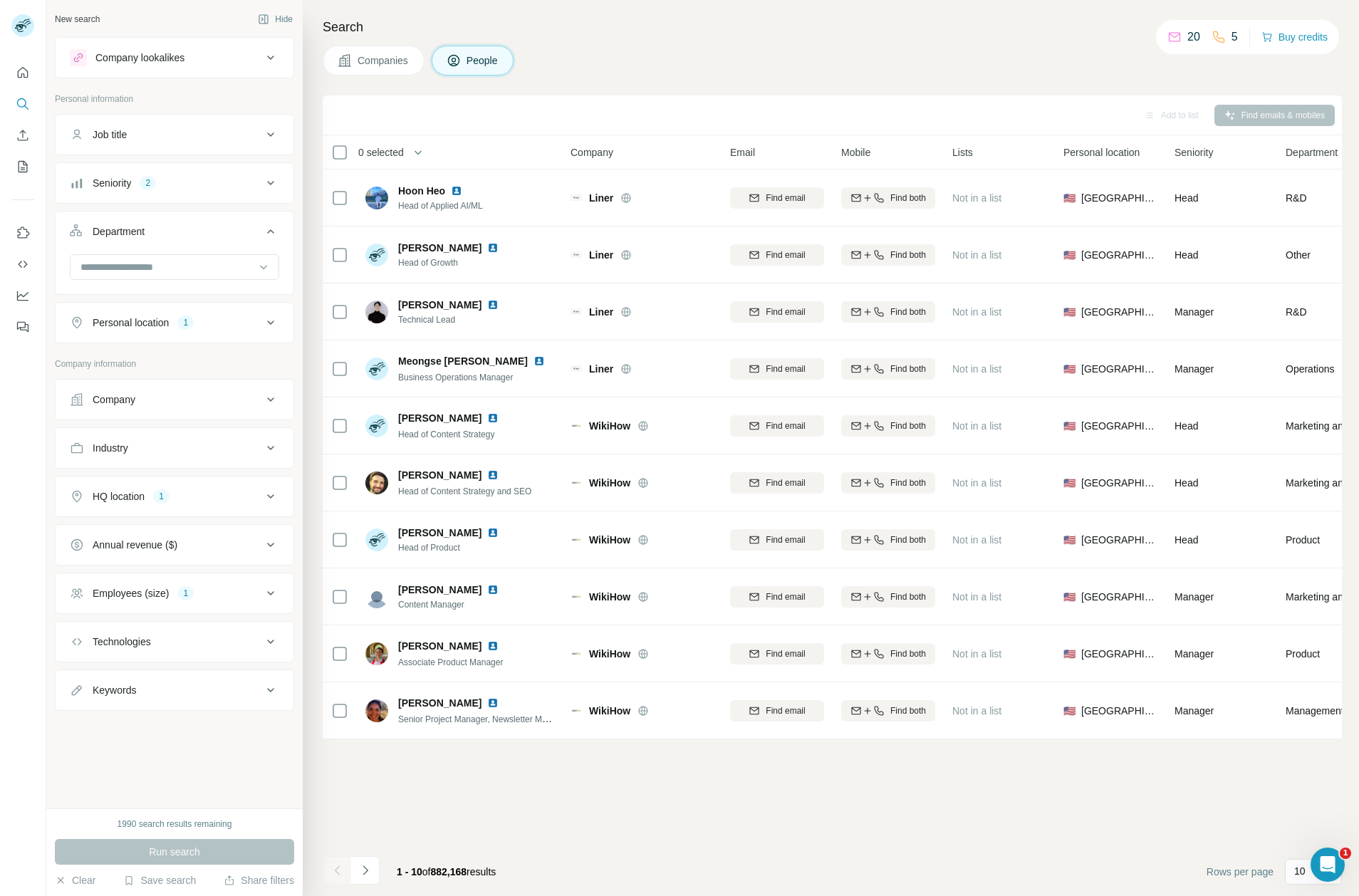
click at [786, 672] on div "Add to list Find emails & mobiles 0 selected People Company Email Mobile Lists …" at bounding box center [832, 495] width 1019 height 801
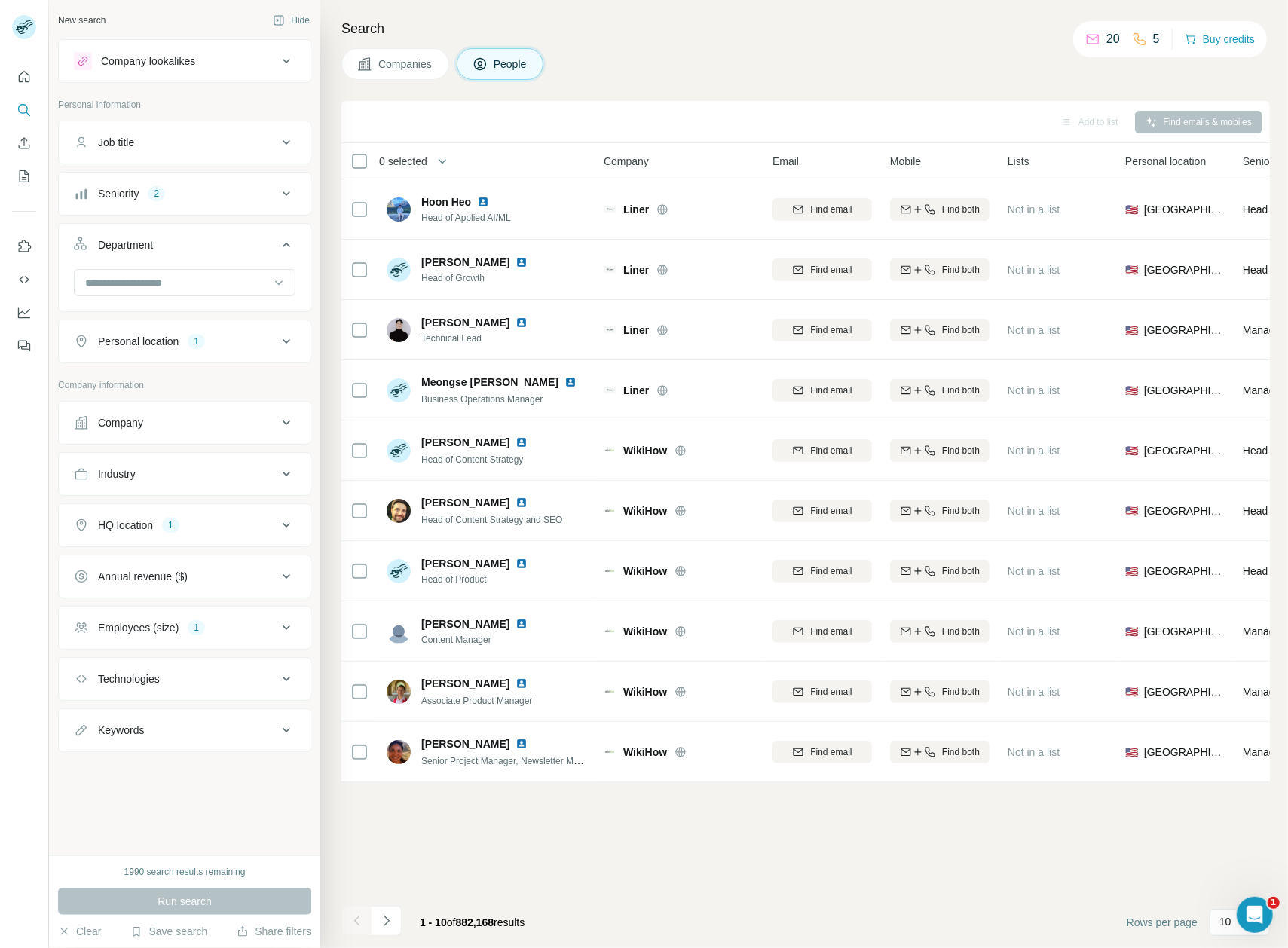
click at [387, 711] on icon "Navigate to next page" at bounding box center [387, 921] width 15 height 15
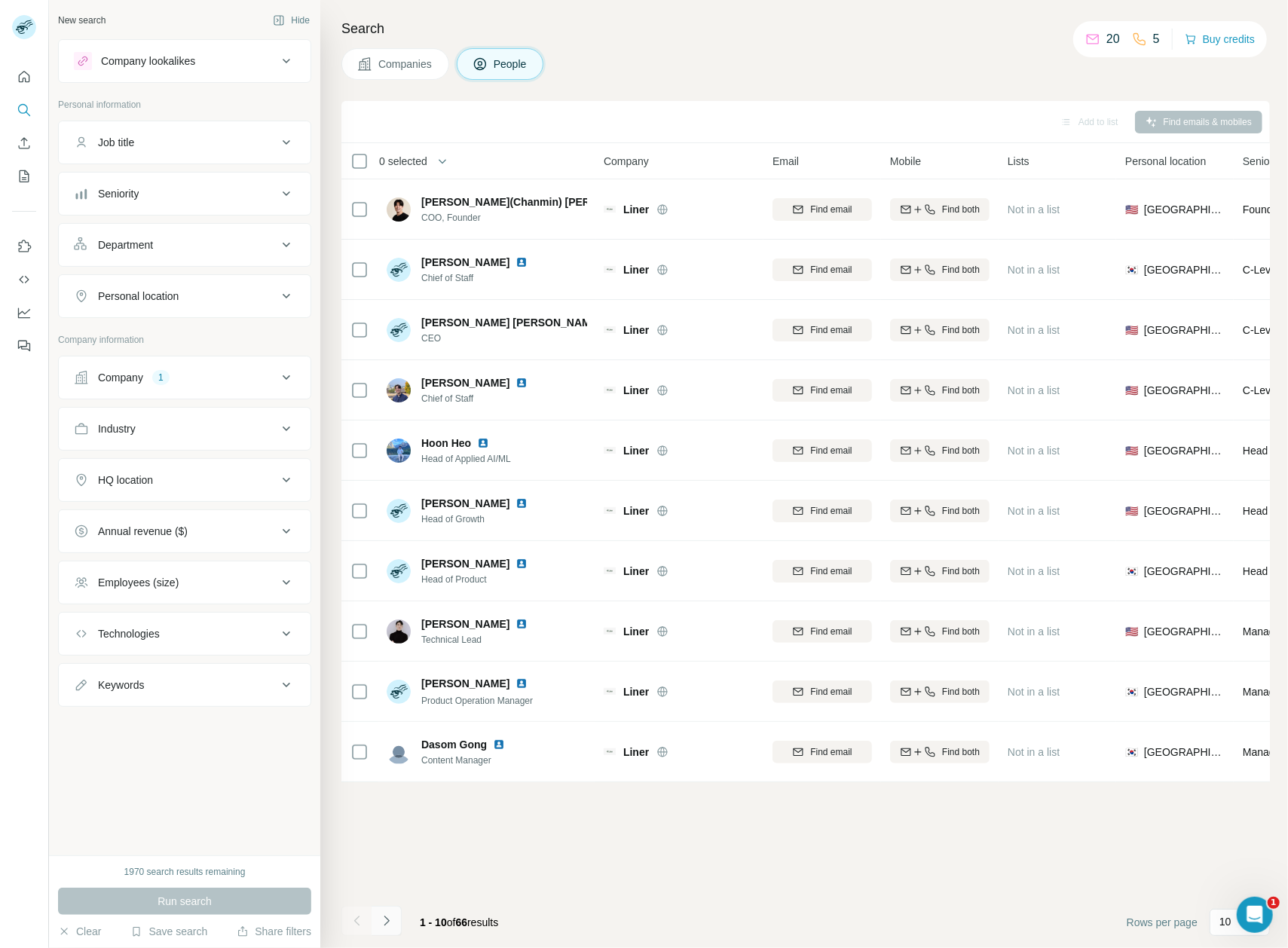
click at [387, 921] on icon "Navigate to next page" at bounding box center [387, 921] width 15 height 15
click at [724, 848] on div "Add to list Find emails & mobiles 0 selected People Company Email Mobile Lists …" at bounding box center [805, 524] width 928 height 847
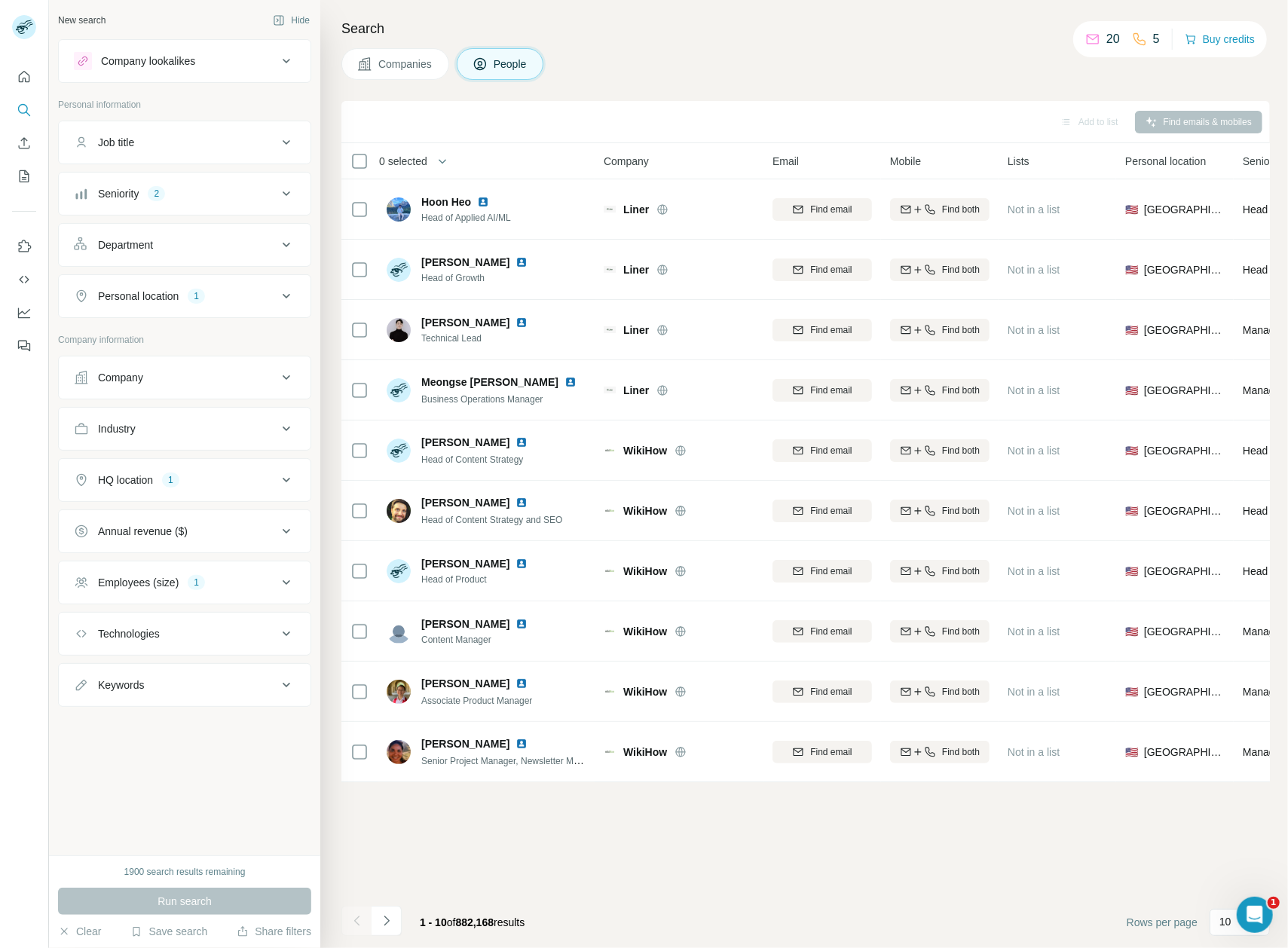
click at [660, 890] on div "Add to list Find emails & mobiles 0 selected People Company Email Mobile Lists …" at bounding box center [805, 524] width 928 height 847
click at [757, 882] on div "Add to list Find emails & mobiles 0 selected People Company Email Mobile Lists …" at bounding box center [805, 524] width 928 height 847
click at [631, 868] on div "Add to list Find emails & mobiles 0 selected People Company Email Mobile Lists …" at bounding box center [805, 524] width 928 height 847
click at [785, 899] on footer "1 - 10 of 882,168 results Rows per page 10" at bounding box center [805, 922] width 928 height 51
